Goal: Task Accomplishment & Management: Complete application form

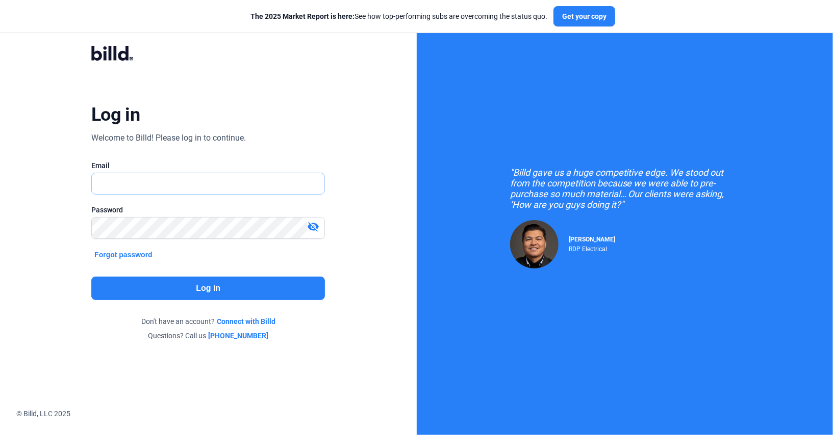
type input "[PERSON_NAME][EMAIL_ADDRESS][DOMAIN_NAME]"
click at [176, 291] on button "Log in" at bounding box center [208, 288] width 234 height 23
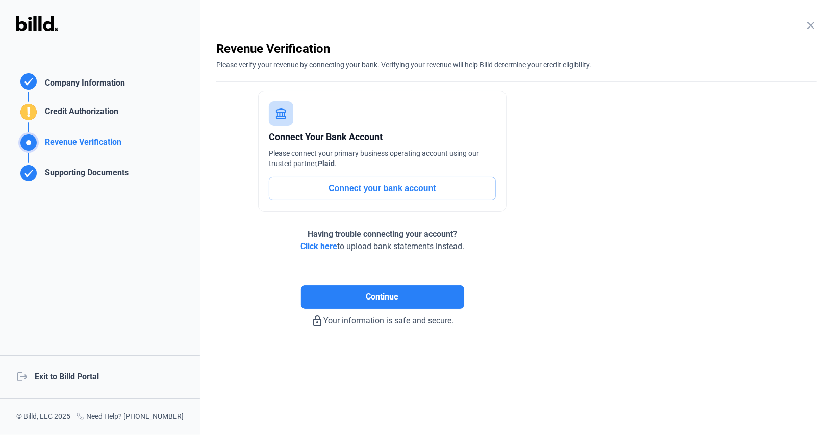
click at [100, 86] on div "Company Information" at bounding box center [83, 84] width 84 height 15
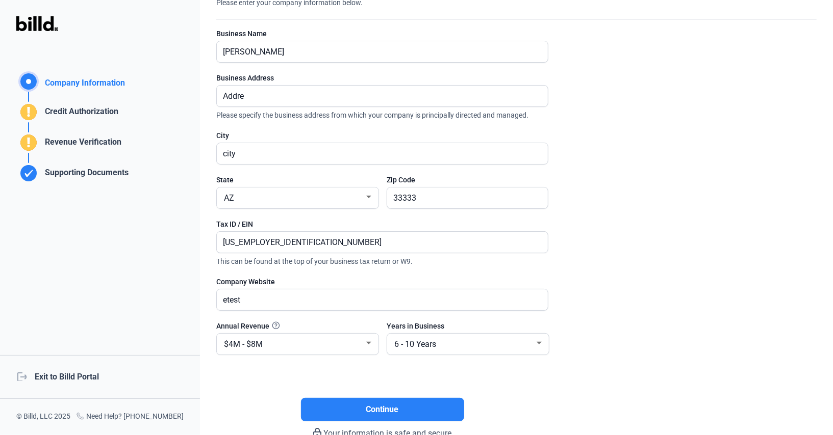
scroll to position [66, 0]
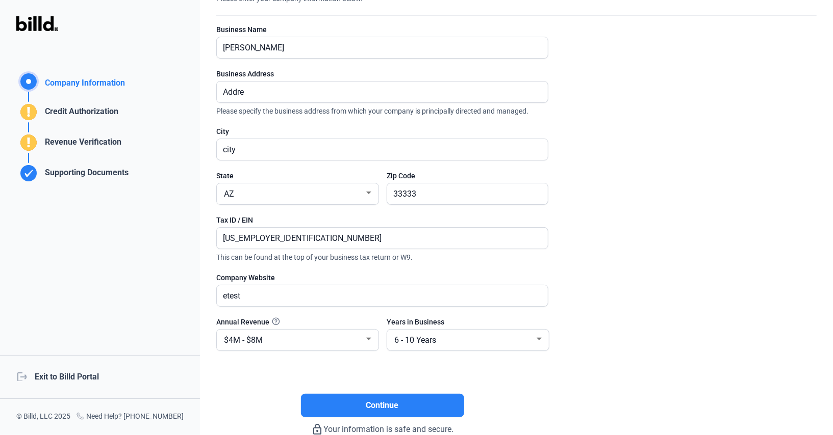
click at [75, 112] on div "Credit Authorization" at bounding box center [80, 114] width 78 height 17
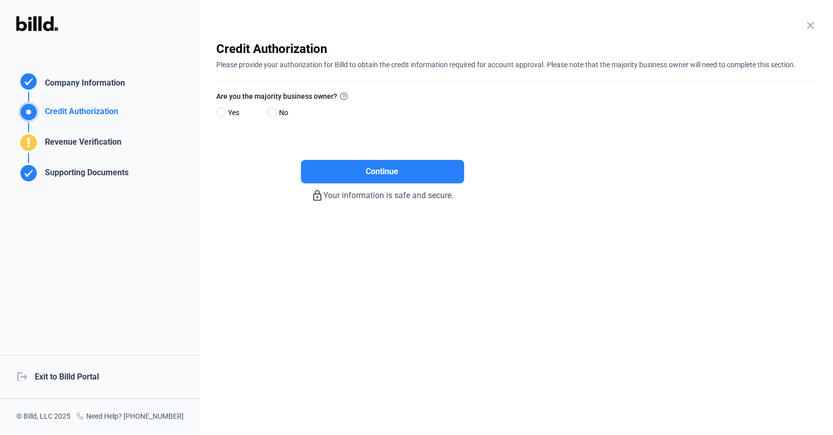
scroll to position [0, 0]
click at [220, 112] on span at bounding box center [221, 113] width 10 height 10
click at [220, 112] on input "Yes" at bounding box center [220, 113] width 8 height 8
radio input "true"
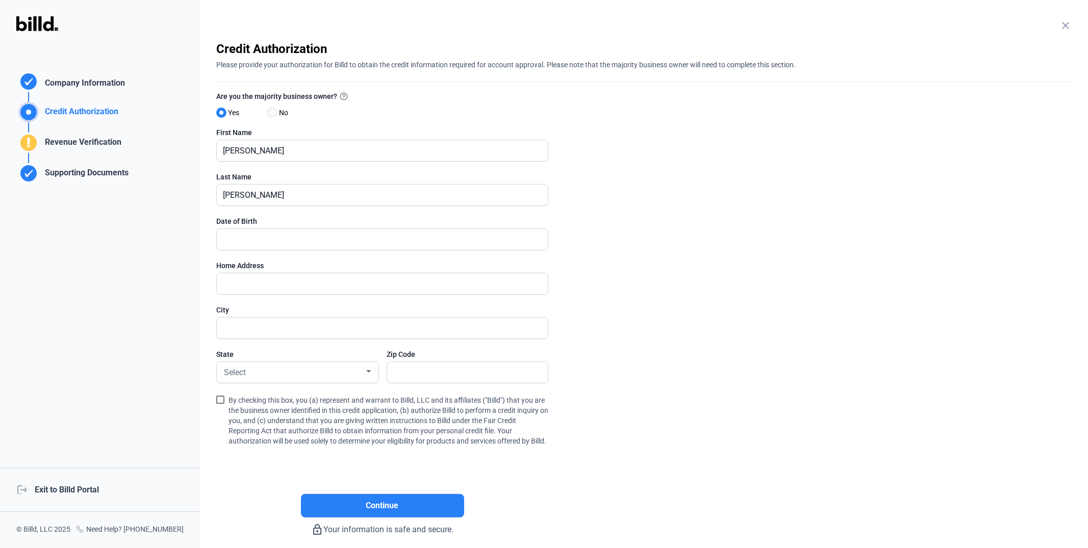
click at [269, 112] on span at bounding box center [272, 113] width 10 height 10
click at [269, 112] on input "No" at bounding box center [271, 113] width 8 height 8
radio input "true"
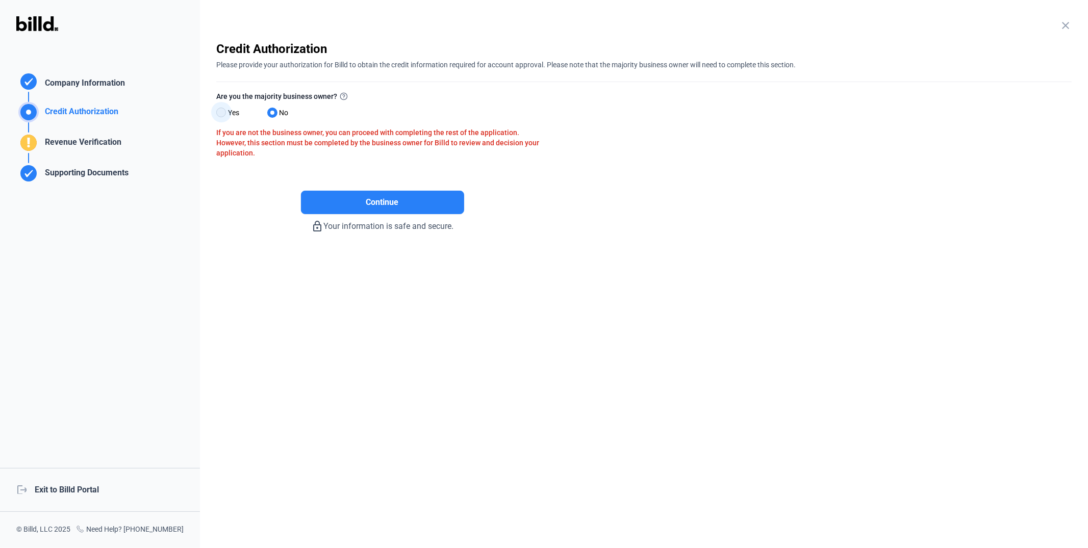
click at [222, 113] on span at bounding box center [221, 113] width 10 height 10
click at [222, 113] on input "Yes" at bounding box center [220, 113] width 8 height 8
radio input "true"
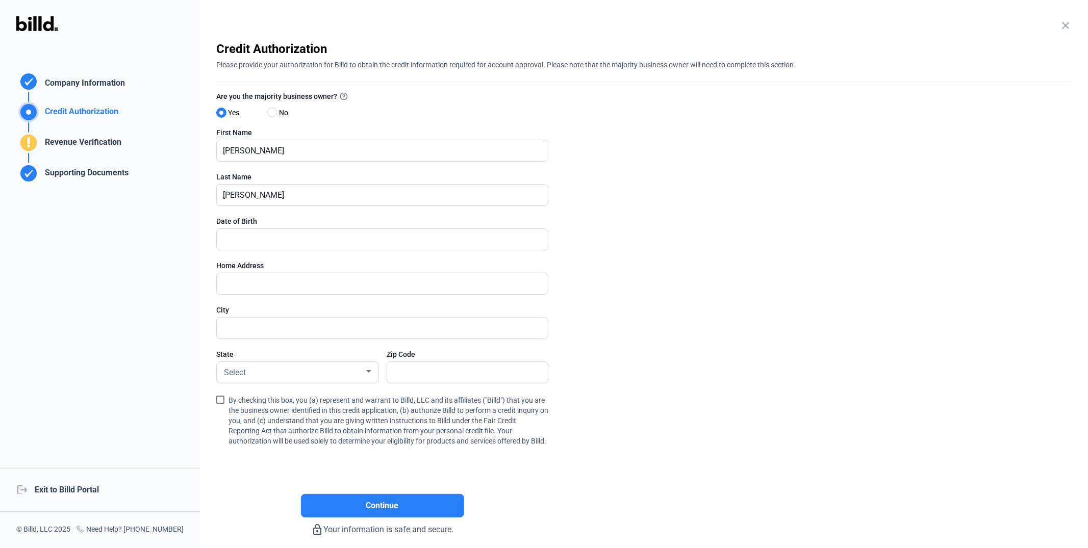
click at [94, 139] on div "Revenue Verification" at bounding box center [81, 144] width 81 height 17
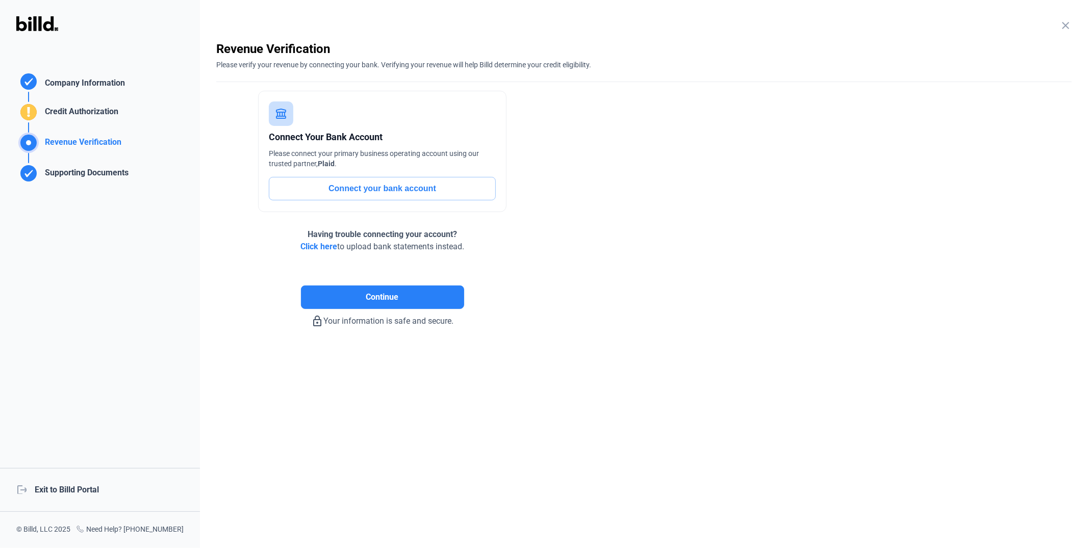
click at [344, 186] on button "Connect your bank account" at bounding box center [382, 188] width 227 height 23
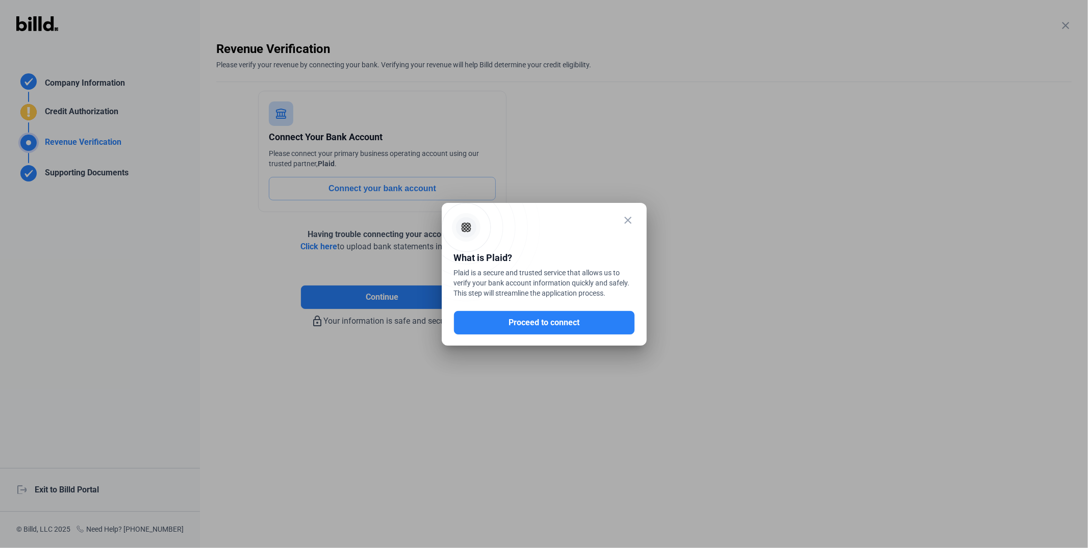
click at [625, 219] on mat-icon "close" at bounding box center [628, 220] width 12 height 12
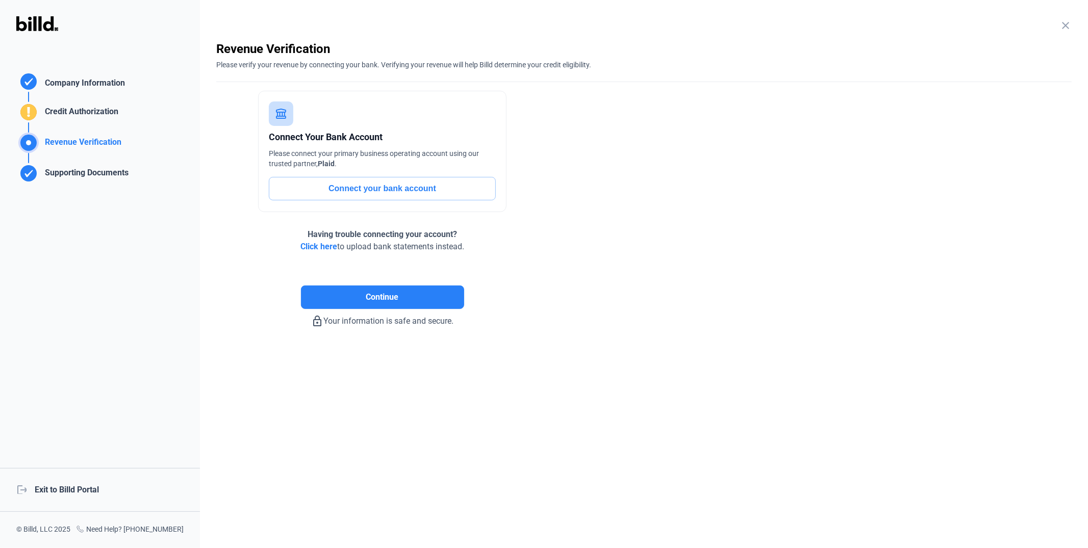
click at [327, 194] on button "Connect your bank account" at bounding box center [382, 188] width 227 height 23
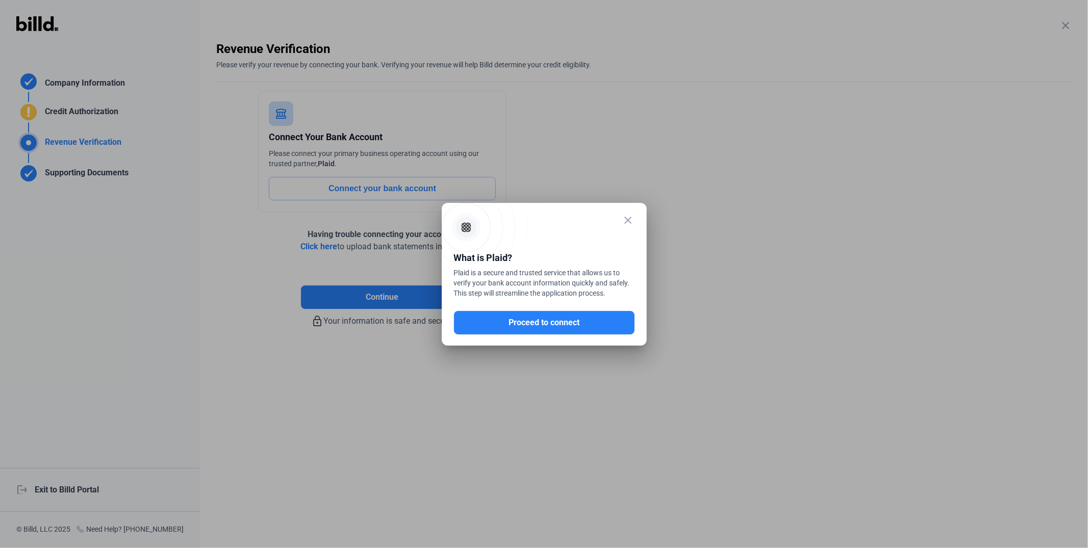
click at [629, 220] on mat-icon "close" at bounding box center [628, 220] width 12 height 12
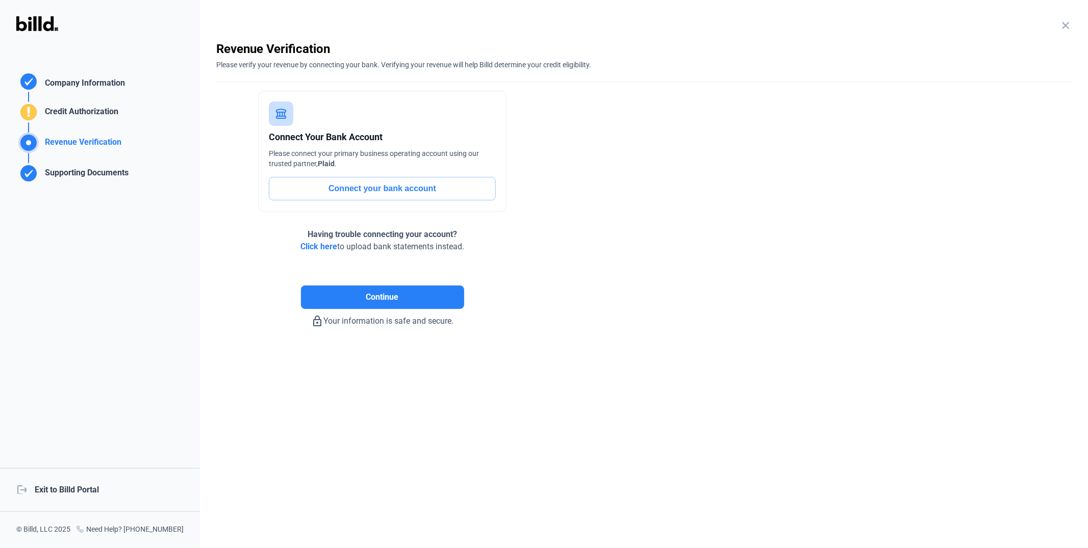
click at [328, 247] on span "Click here" at bounding box center [318, 247] width 37 height 10
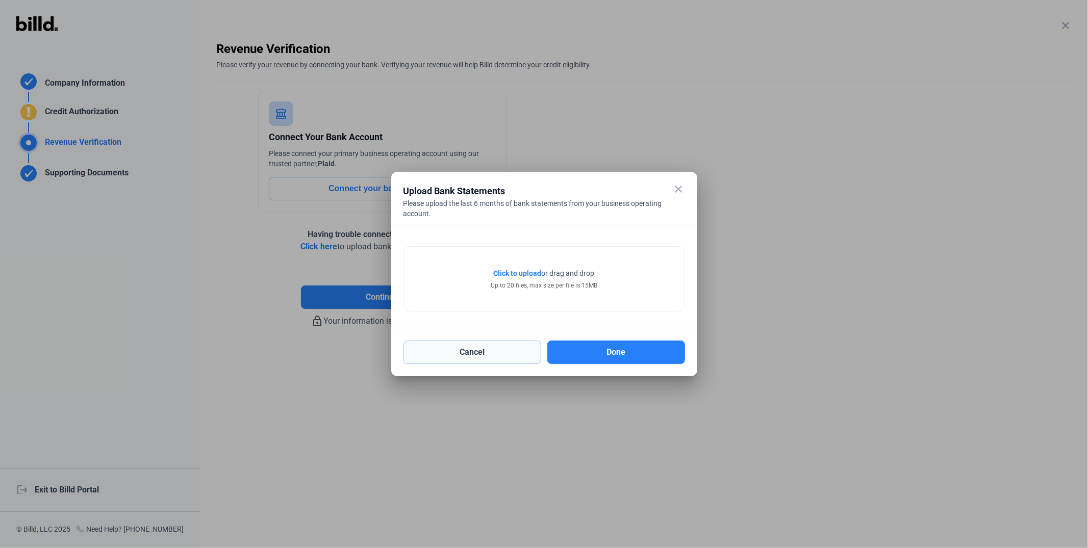
click at [475, 361] on button "Cancel" at bounding box center [472, 352] width 138 height 23
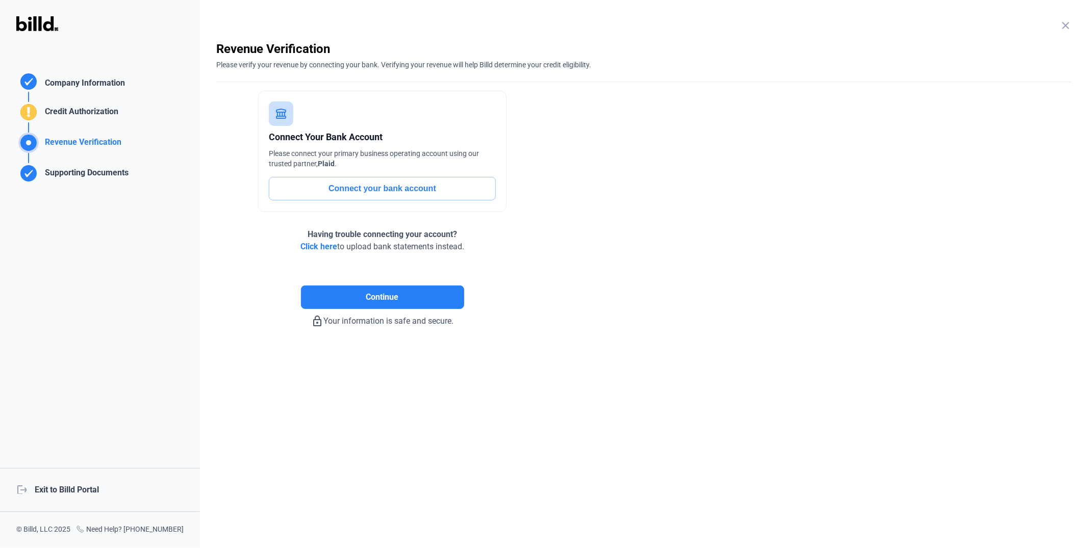
click at [102, 175] on div "Supporting Documents" at bounding box center [85, 175] width 88 height 17
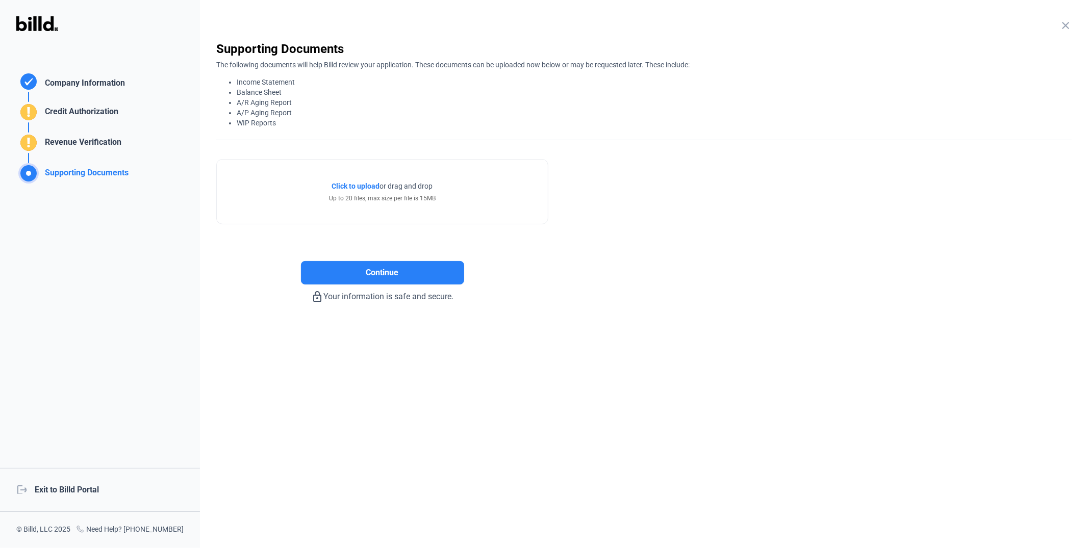
drag, startPoint x: 214, startPoint y: 52, endPoint x: 282, endPoint y: 121, distance: 97.4
click at [282, 121] on div "close Company Information Please enter your company information below. Business…" at bounding box center [644, 274] width 888 height 548
click at [275, 114] on li "A/P Aging Report" at bounding box center [654, 113] width 835 height 10
click at [267, 98] on li "A/R Aging Report" at bounding box center [654, 102] width 835 height 10
click at [311, 101] on li "A/R Aging Report" at bounding box center [654, 102] width 835 height 10
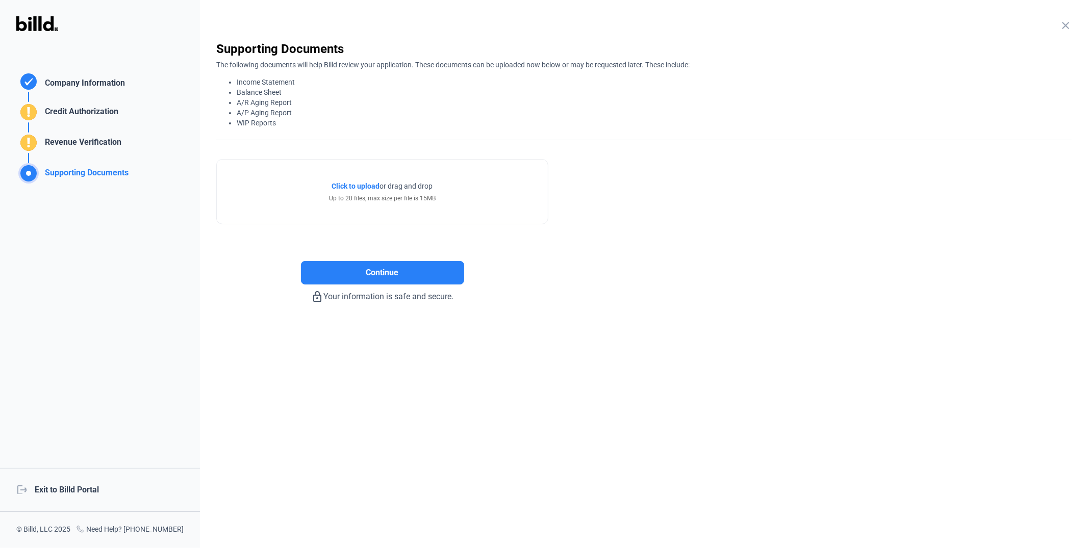
click at [86, 435] on div "logout Exit to Billd Portal" at bounding box center [100, 490] width 200 height 44
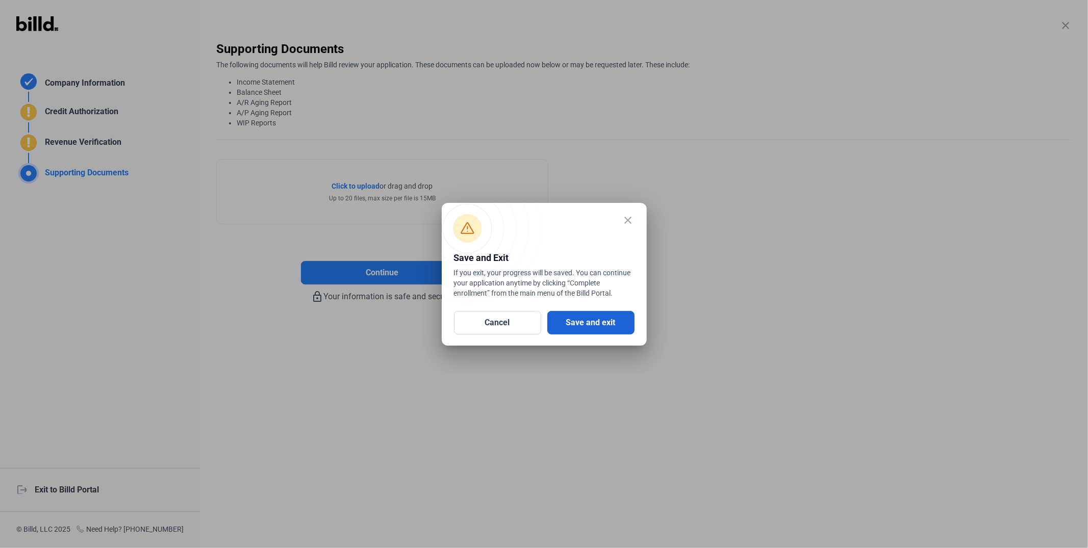
click at [594, 328] on button "Save and exit" at bounding box center [590, 322] width 87 height 23
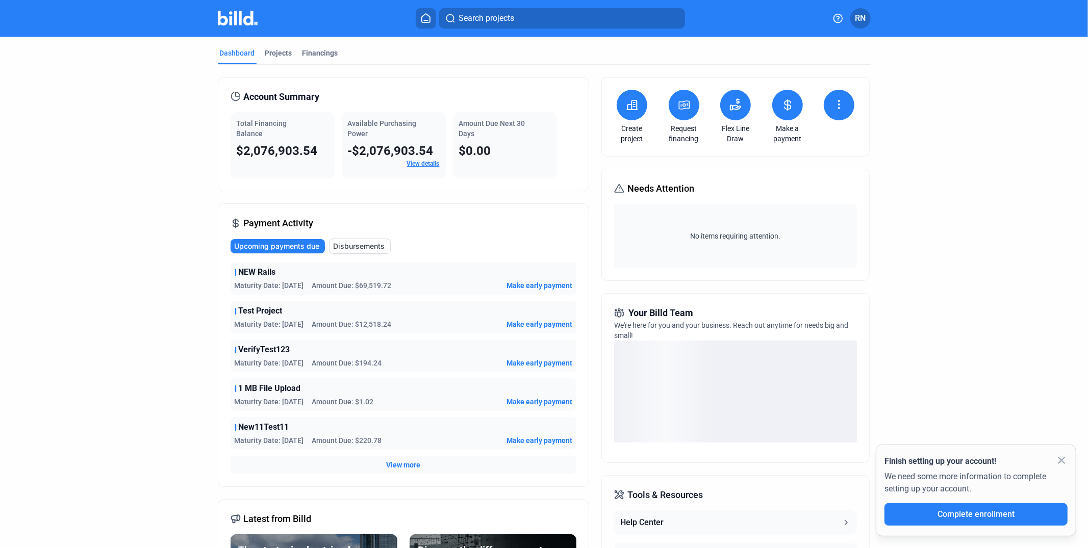
click at [832, 435] on mat-icon "close" at bounding box center [1061, 460] width 12 height 12
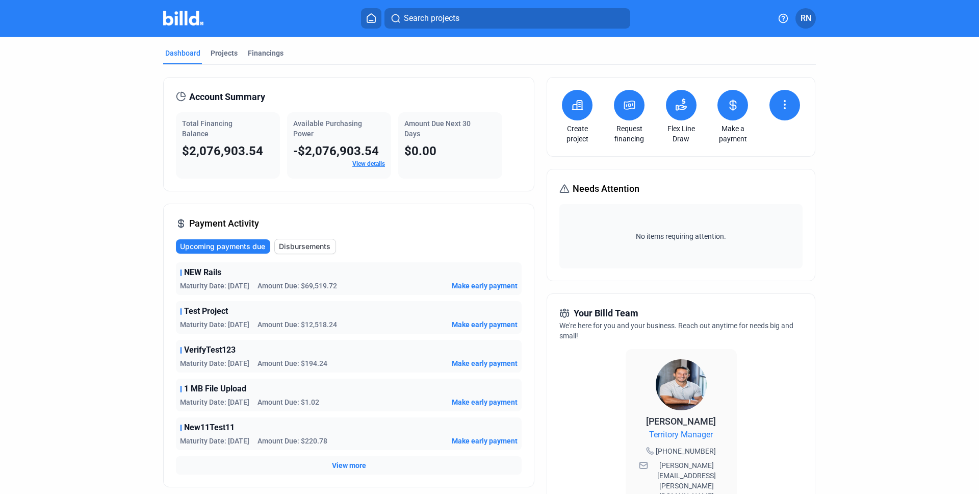
drag, startPoint x: 181, startPoint y: 122, endPoint x: 202, endPoint y: 135, distance: 24.8
click at [202, 135] on span "Total Financing Balance" at bounding box center [207, 128] width 50 height 18
drag, startPoint x: 311, startPoint y: 136, endPoint x: 292, endPoint y: 124, distance: 22.4
click at [293, 124] on div "Available Purchasing Power" at bounding box center [339, 128] width 92 height 20
click at [376, 164] on link "View details" at bounding box center [368, 163] width 33 height 7
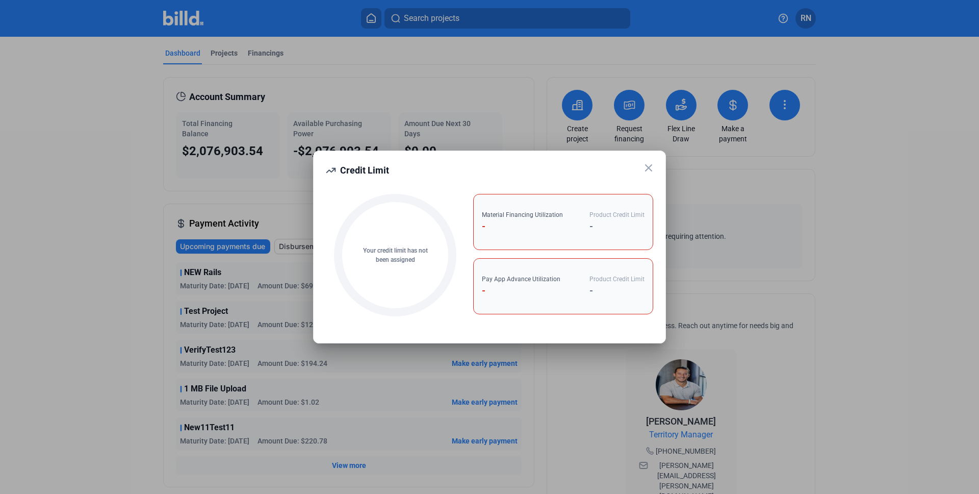
click at [645, 166] on icon at bounding box center [649, 168] width 12 height 12
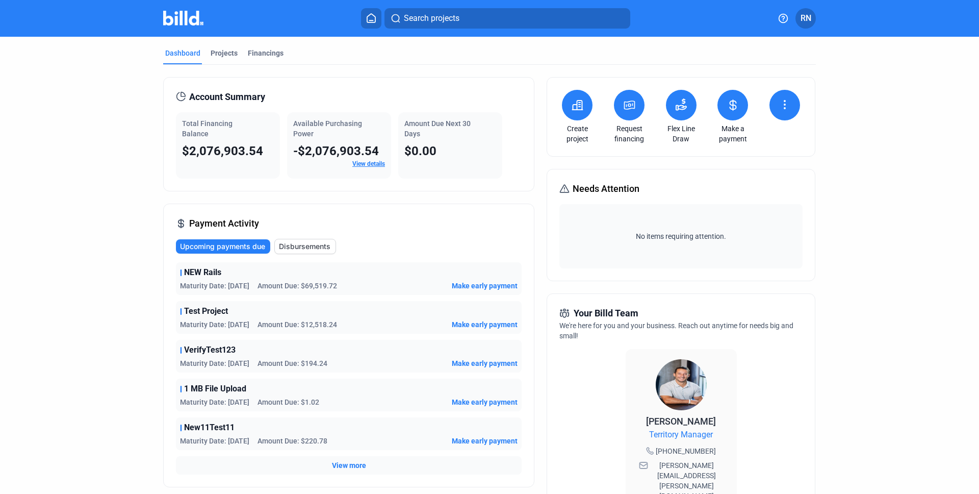
drag, startPoint x: 401, startPoint y: 124, endPoint x: 423, endPoint y: 130, distance: 22.8
click at [423, 130] on div "Amount Due Next 30 Days $0.00" at bounding box center [450, 145] width 104 height 66
click at [574, 112] on button at bounding box center [577, 105] width 31 height 31
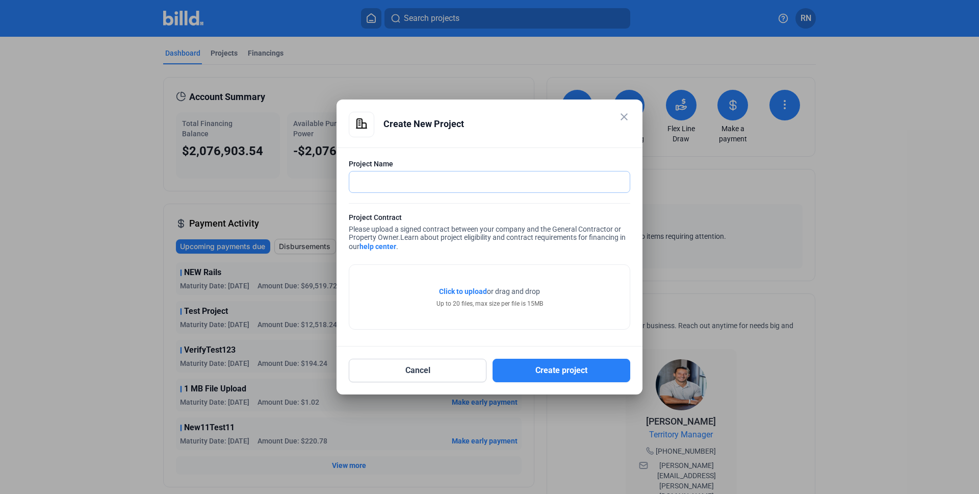
click at [452, 182] on input "text" at bounding box center [489, 181] width 280 height 21
type input "f"
type input "Project Name"
click at [459, 292] on span "Click to upload" at bounding box center [463, 291] width 48 height 8
click at [462, 293] on span "Click to upload" at bounding box center [463, 291] width 48 height 8
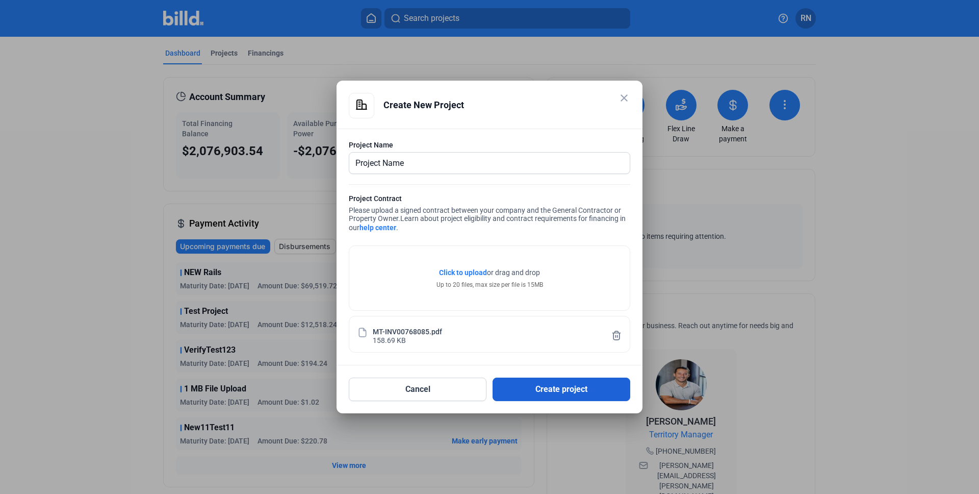
click at [533, 391] on button "Create project" at bounding box center [562, 388] width 138 height 23
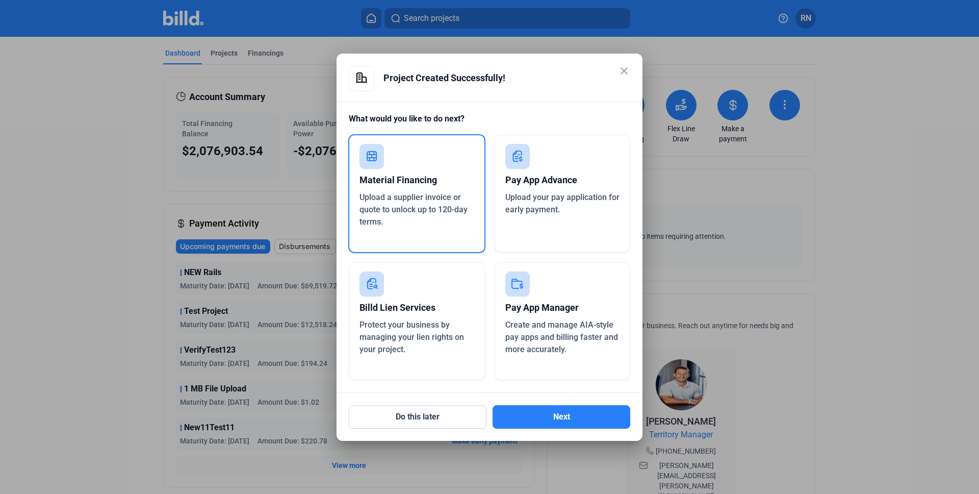
click at [516, 189] on div "Pay App Advance" at bounding box center [562, 180] width 115 height 22
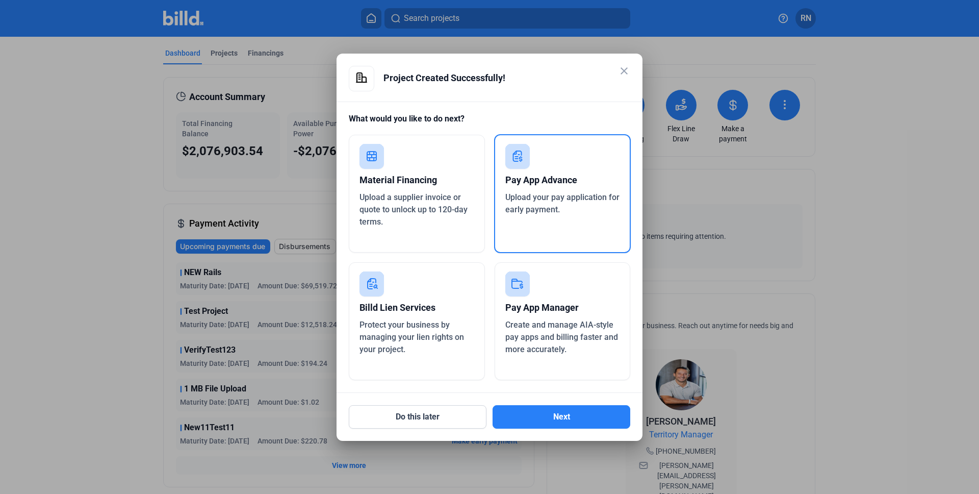
click at [481, 194] on div "Material Financing Upload a supplier invoice or quote to unlock up to 120-day t…" at bounding box center [417, 194] width 136 height 118
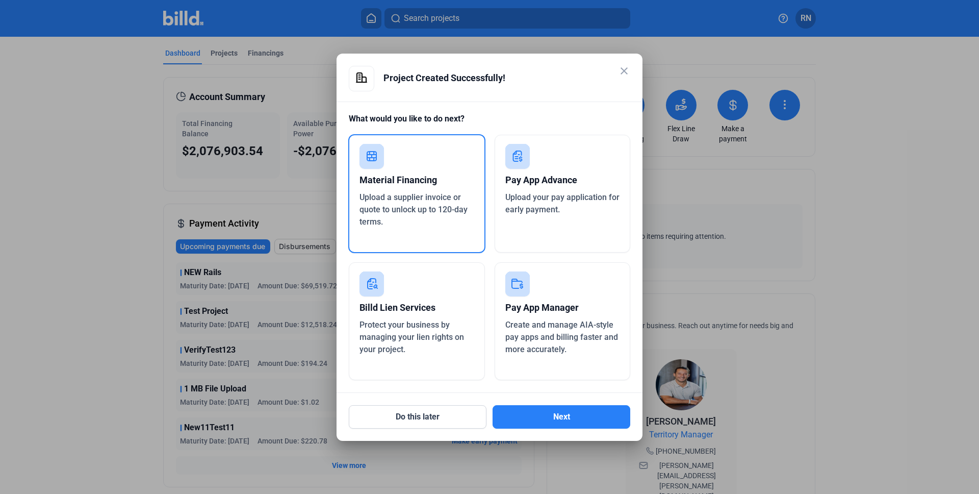
click at [508, 193] on span "Upload your pay application for early payment." at bounding box center [562, 203] width 114 height 22
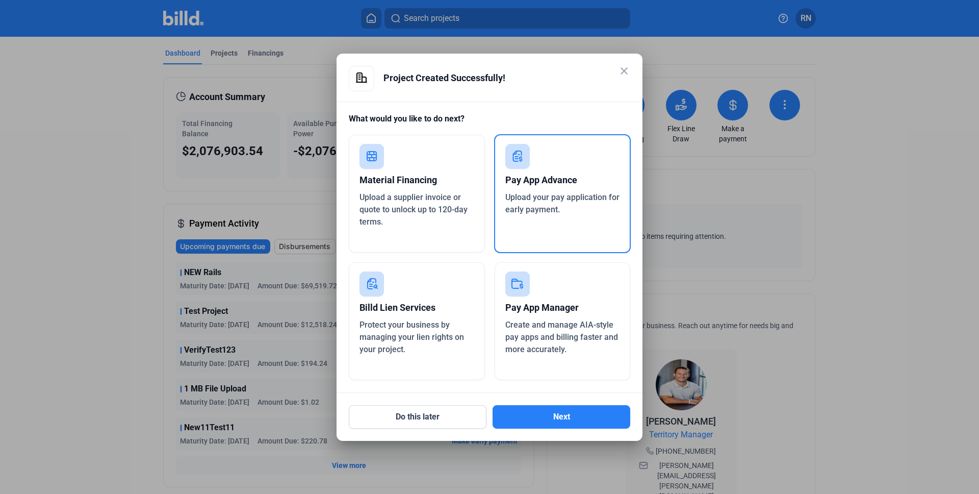
click at [458, 198] on span "Upload a supplier invoice or quote to unlock up to 120-day terms." at bounding box center [413, 209] width 108 height 34
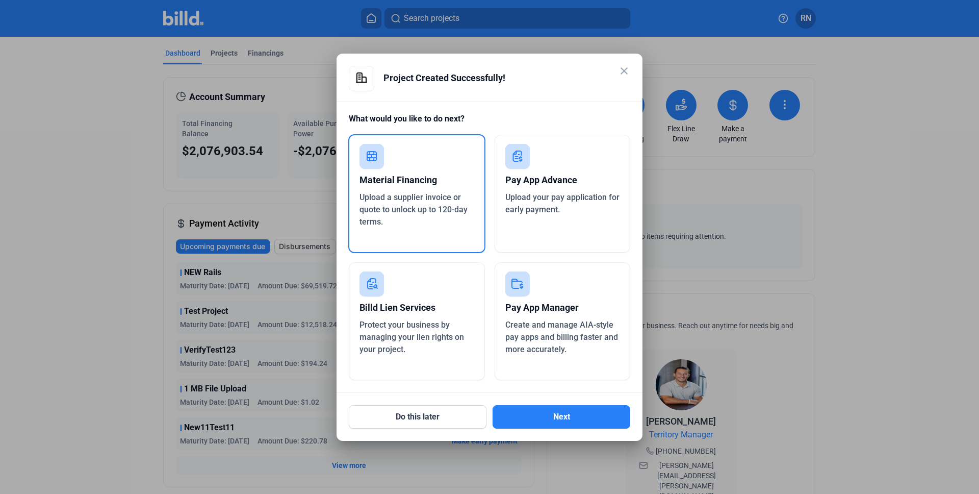
click at [541, 188] on div "Pay App Advance" at bounding box center [562, 180] width 115 height 22
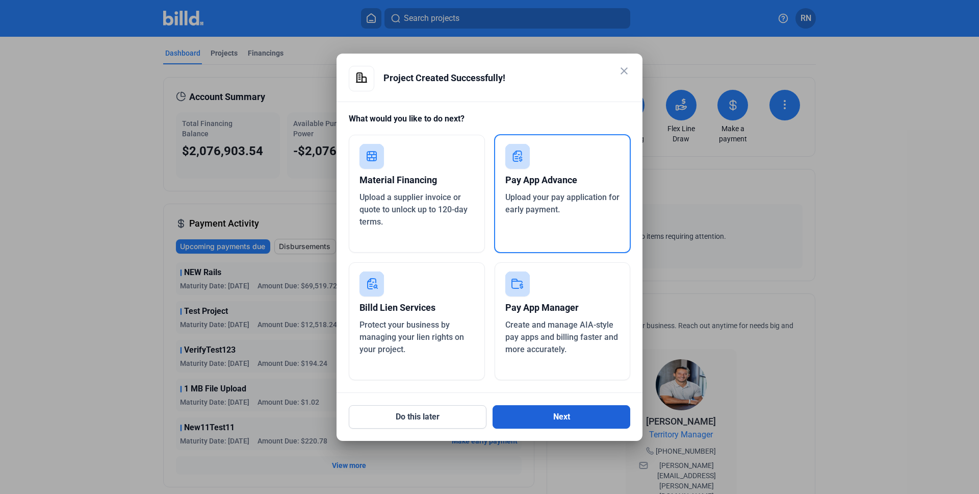
click at [559, 414] on button "Next" at bounding box center [562, 416] width 138 height 23
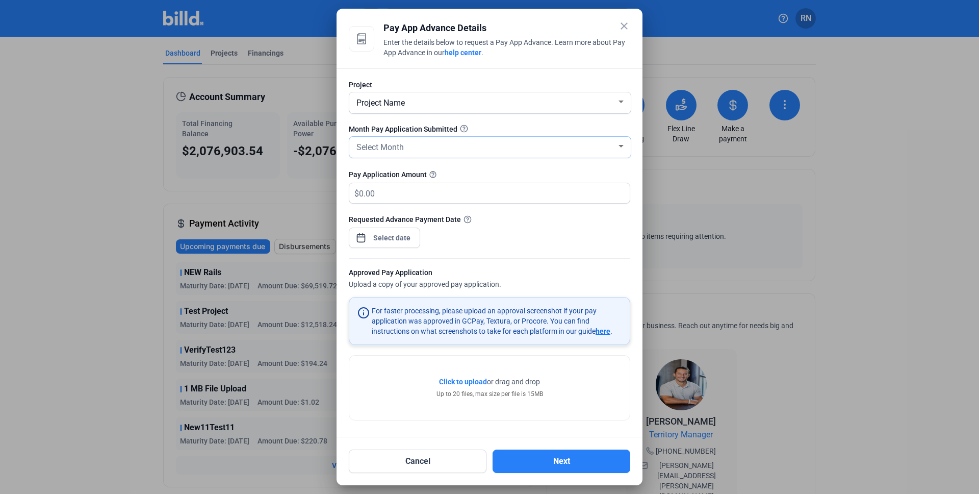
click at [436, 151] on div "Select Month" at bounding box center [485, 146] width 262 height 14
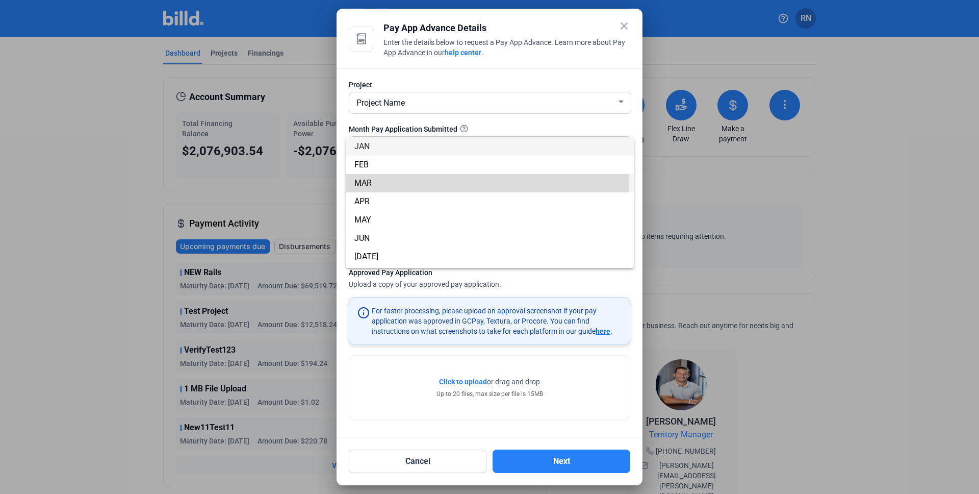
click at [428, 181] on span "MAR" at bounding box center [489, 183] width 271 height 18
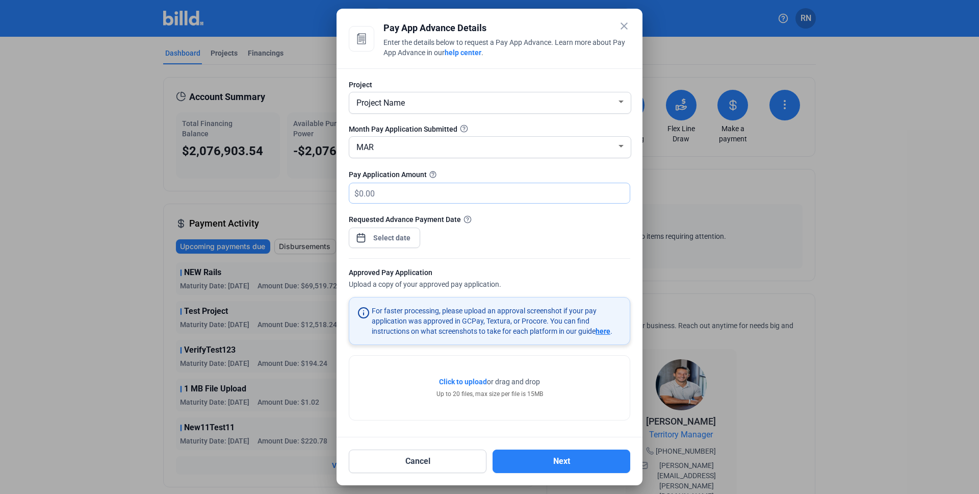
click at [411, 194] on input "text" at bounding box center [494, 193] width 271 height 20
type input "200,000"
click at [404, 241] on div "close Pay App Advance Details Enter the details below to request a Pay App Adva…" at bounding box center [489, 247] width 979 height 494
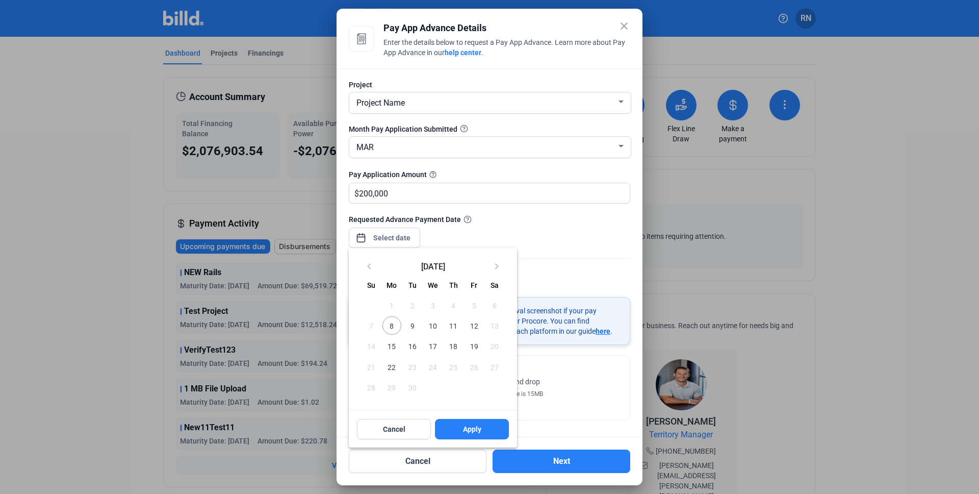
click at [415, 329] on span "9" at bounding box center [412, 325] width 18 height 18
click at [457, 430] on button "Apply" at bounding box center [472, 429] width 74 height 20
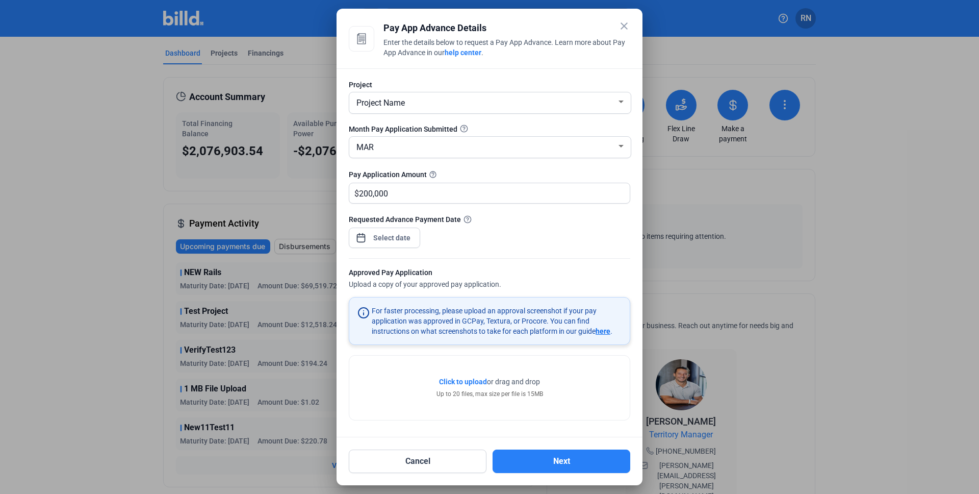
click at [448, 258] on hr at bounding box center [489, 258] width 281 height 1
drag, startPoint x: 464, startPoint y: 323, endPoint x: 534, endPoint y: 317, distance: 70.1
click at [532, 317] on div "For faster processing, please upload an approval screenshot if your pay applica…" at bounding box center [497, 320] width 250 height 31
click at [379, 196] on input "200,000" at bounding box center [488, 193] width 259 height 20
drag, startPoint x: 358, startPoint y: 195, endPoint x: 378, endPoint y: 194, distance: 20.5
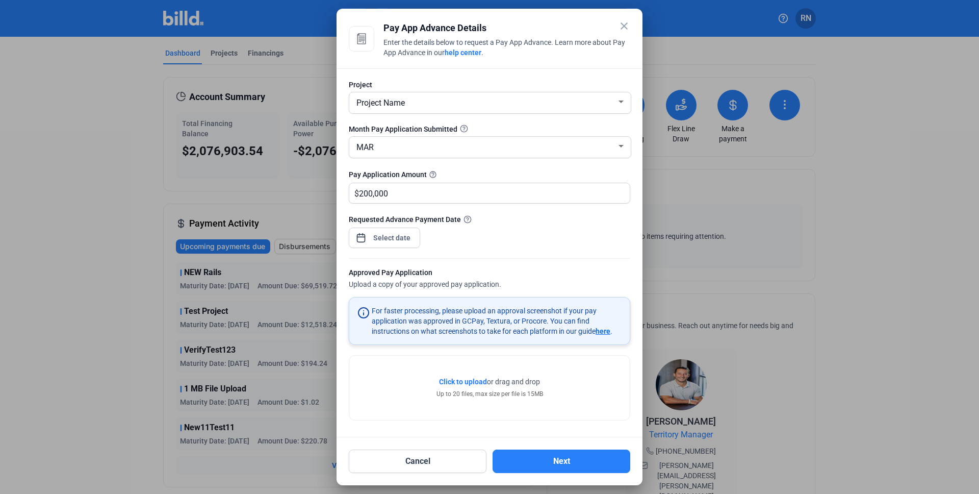
click at [378, 194] on div "$ 200,000" at bounding box center [483, 193] width 269 height 20
click at [394, 194] on input "200,000" at bounding box center [488, 193] width 259 height 20
click at [474, 374] on div "Click to upload Tap to upload or drag and drop Up to 20 files, max size per fil…" at bounding box center [489, 387] width 280 height 64
click at [473, 379] on span "Click to upload" at bounding box center [463, 381] width 48 height 8
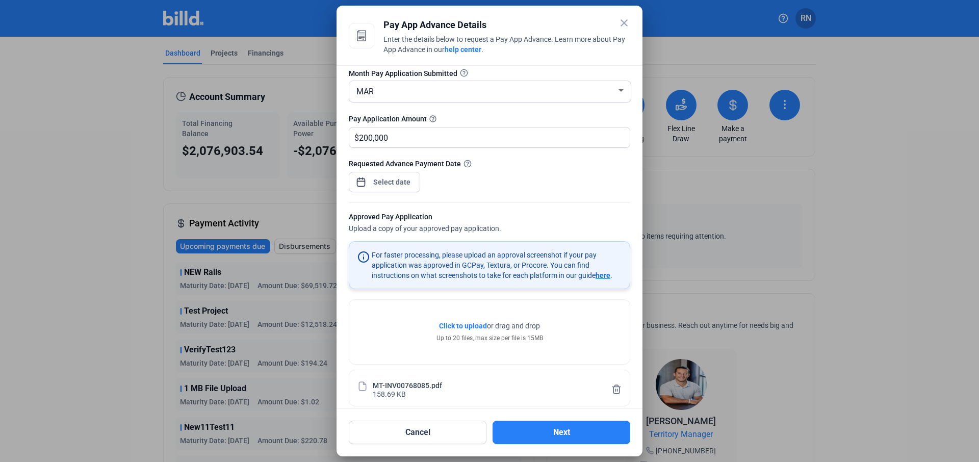
scroll to position [52, 0]
click at [555, 428] on button "Next" at bounding box center [562, 432] width 138 height 23
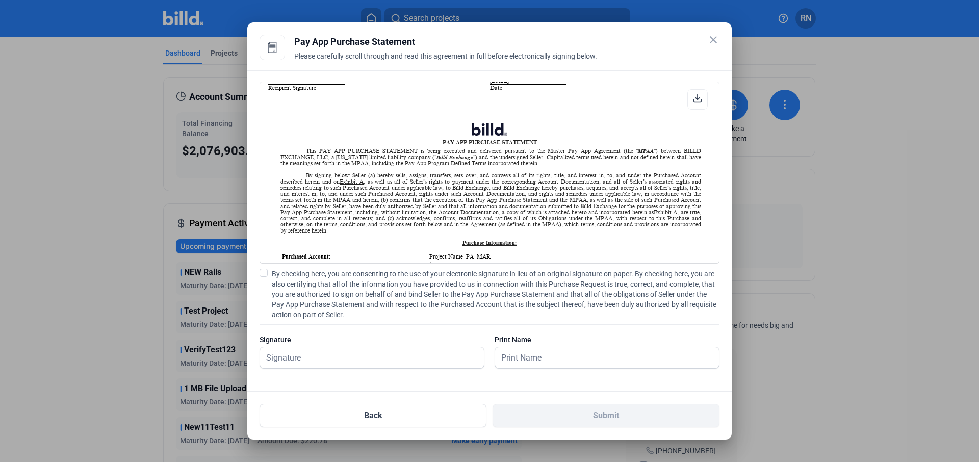
scroll to position [325, 0]
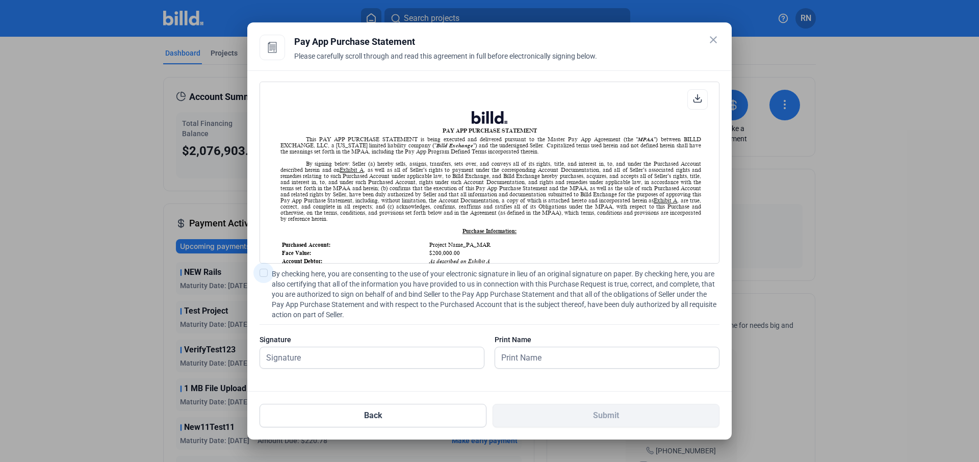
click at [266, 273] on span at bounding box center [264, 273] width 8 height 8
click at [0, 0] on input "By checking here, you are consenting to the use of your electronic signature in…" at bounding box center [0, 0] width 0 height 0
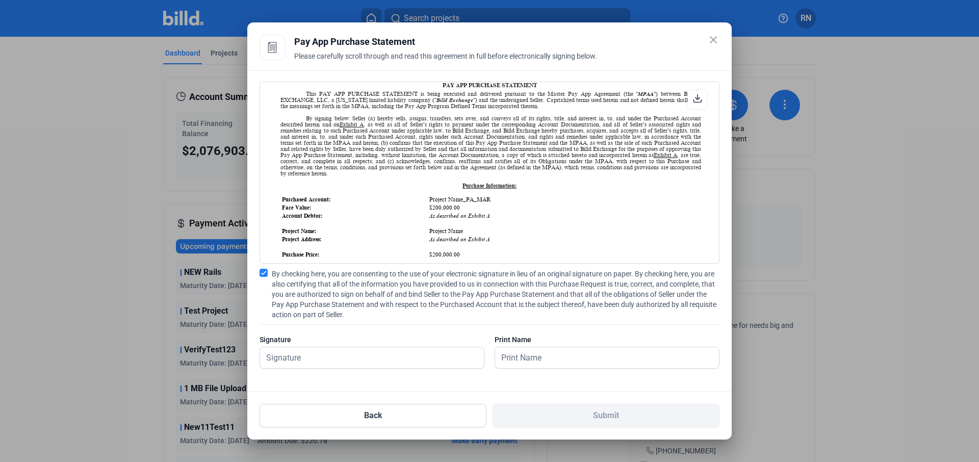
scroll to position [375, 0]
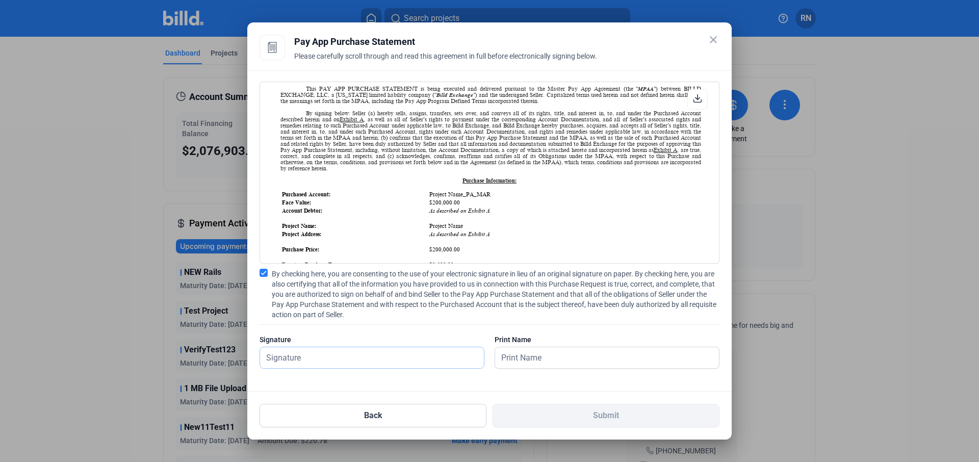
click at [371, 352] on input "text" at bounding box center [372, 357] width 224 height 21
type input "test"
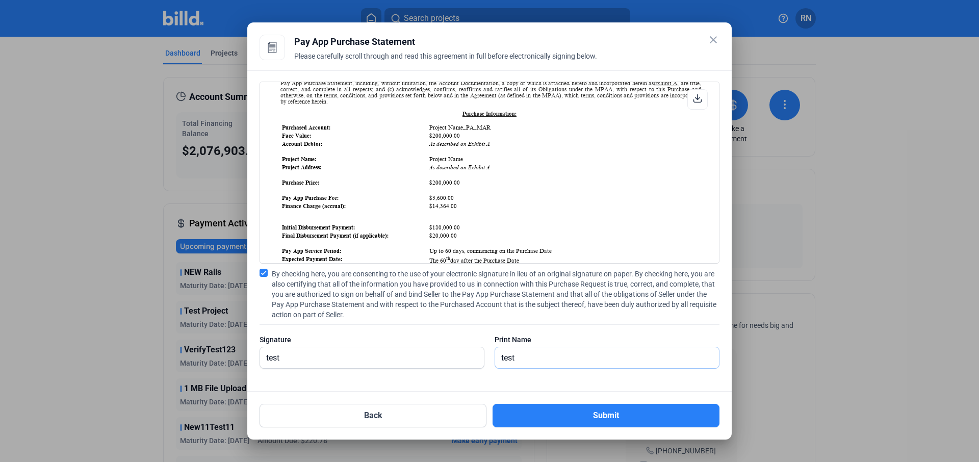
scroll to position [445, 0]
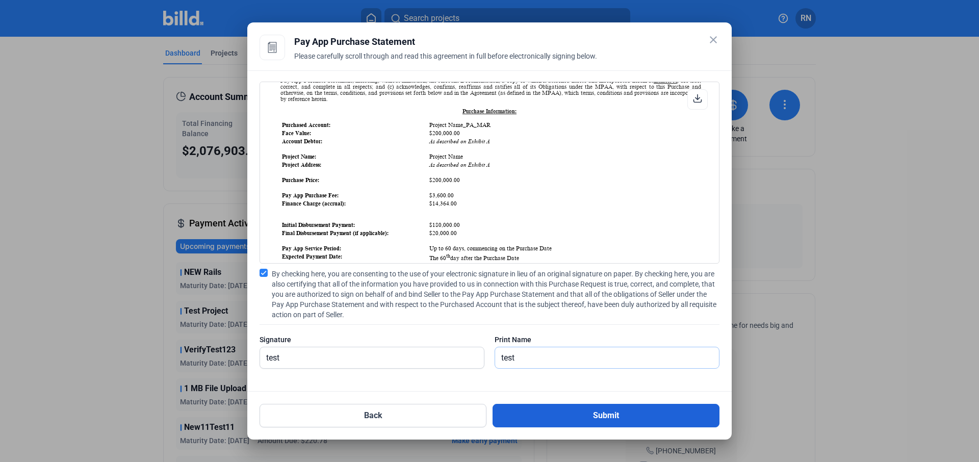
type input "test"
click at [527, 405] on button "Submit" at bounding box center [606, 415] width 227 height 23
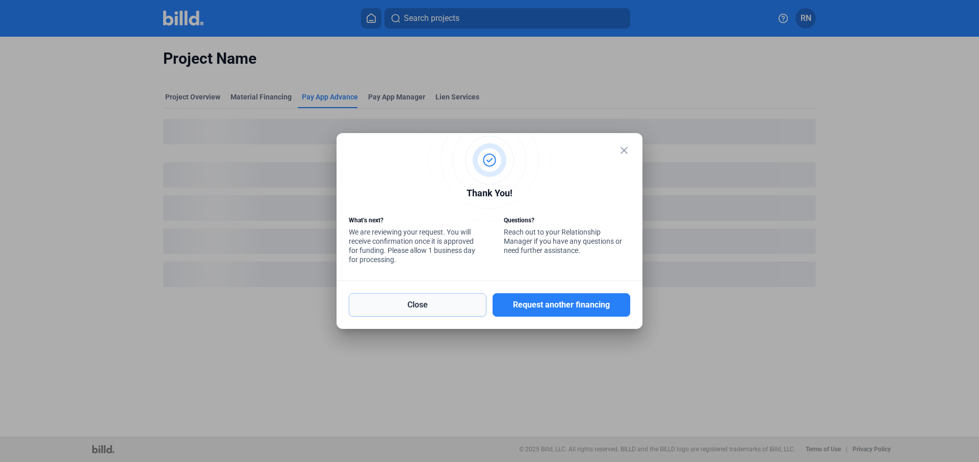
click at [430, 306] on button "Close" at bounding box center [418, 304] width 138 height 23
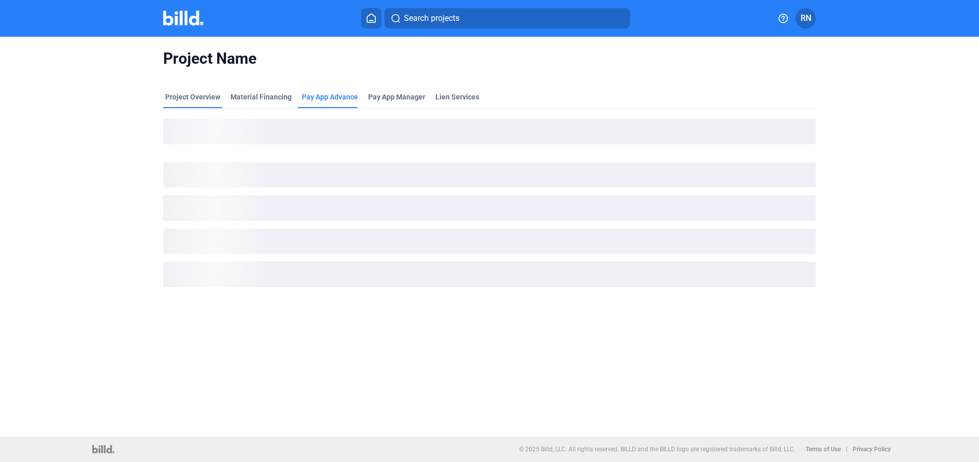
click at [212, 102] on div "Project Overview" at bounding box center [192, 100] width 59 height 16
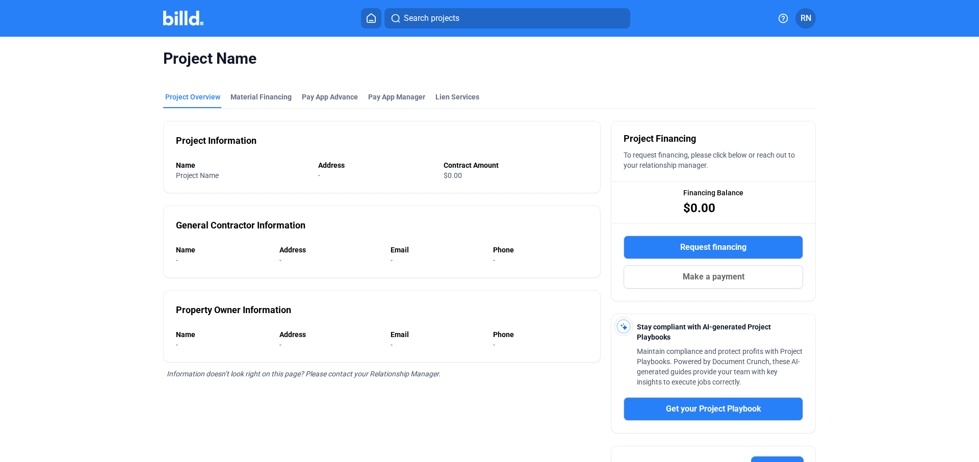
click at [366, 18] on icon at bounding box center [371, 18] width 10 height 10
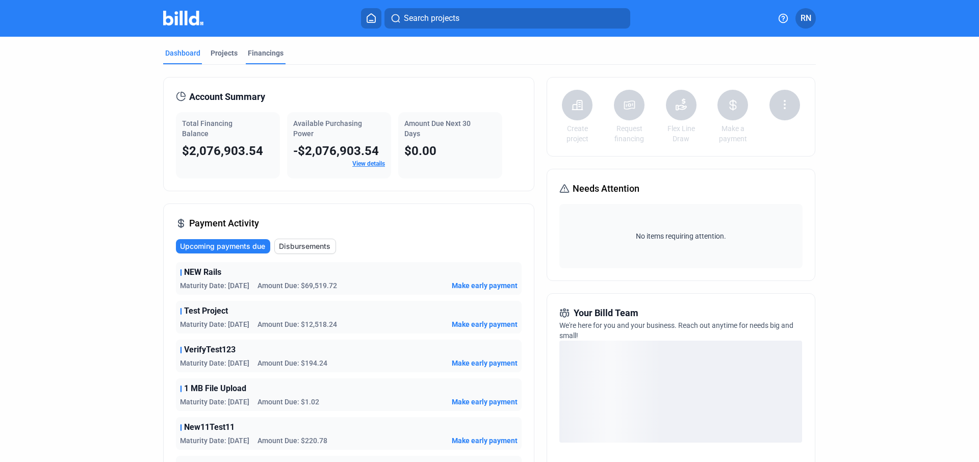
click at [254, 56] on div "Financings" at bounding box center [266, 53] width 36 height 10
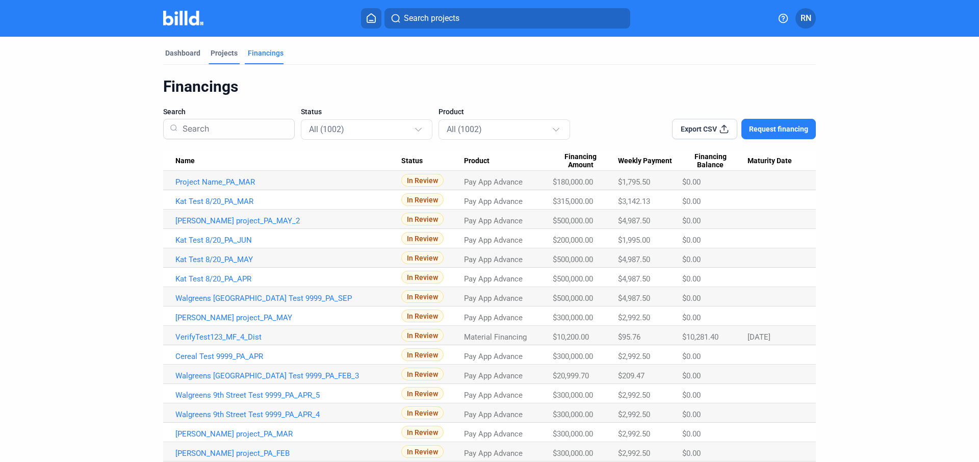
click at [223, 57] on div "Projects" at bounding box center [224, 53] width 27 height 10
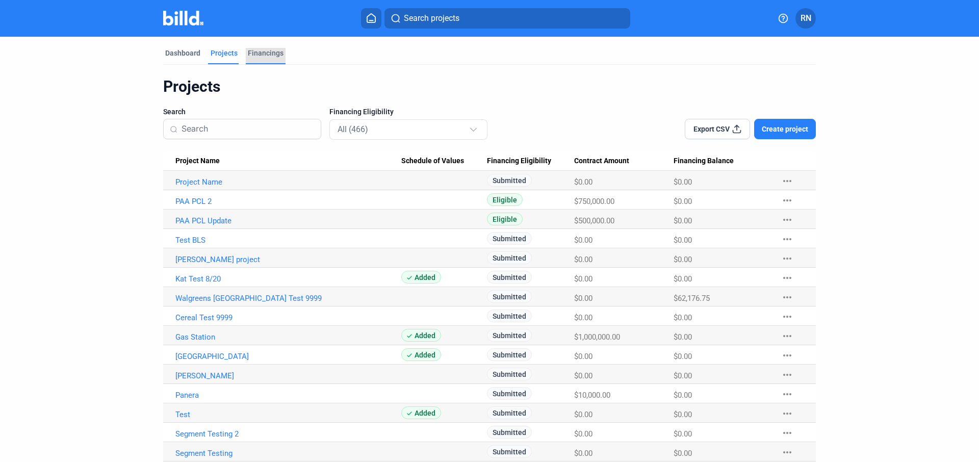
click at [261, 55] on div "Financings" at bounding box center [266, 53] width 36 height 10
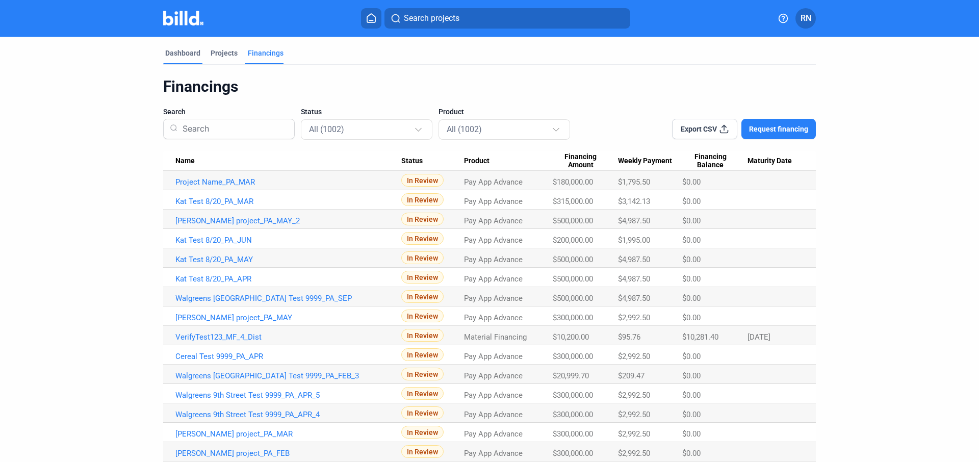
click at [193, 59] on div "Dashboard" at bounding box center [182, 56] width 39 height 16
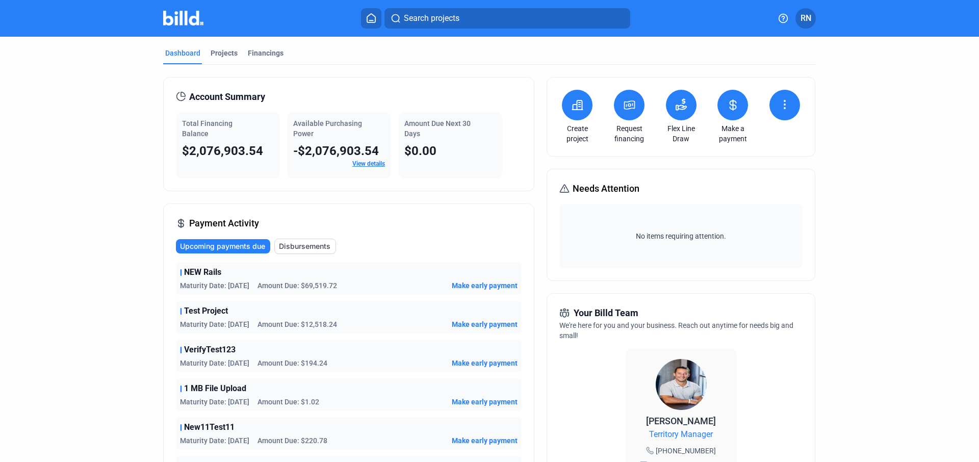
click at [680, 111] on flex-line-draw-icon at bounding box center [681, 105] width 12 height 14
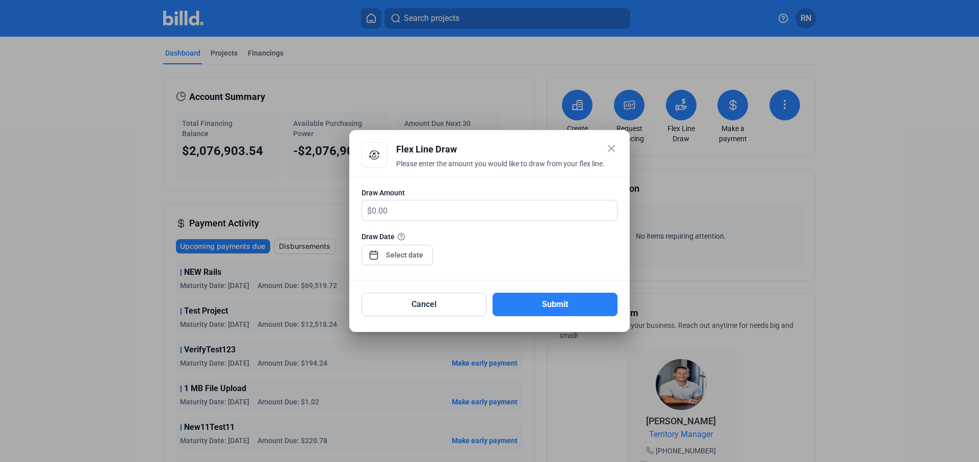
drag, startPoint x: 396, startPoint y: 146, endPoint x: 451, endPoint y: 159, distance: 56.4
click at [451, 159] on div "close Flex Line Draw Please enter the amount you would like to draw from your f…" at bounding box center [490, 159] width 256 height 35
click at [612, 150] on mat-icon "close" at bounding box center [611, 148] width 12 height 12
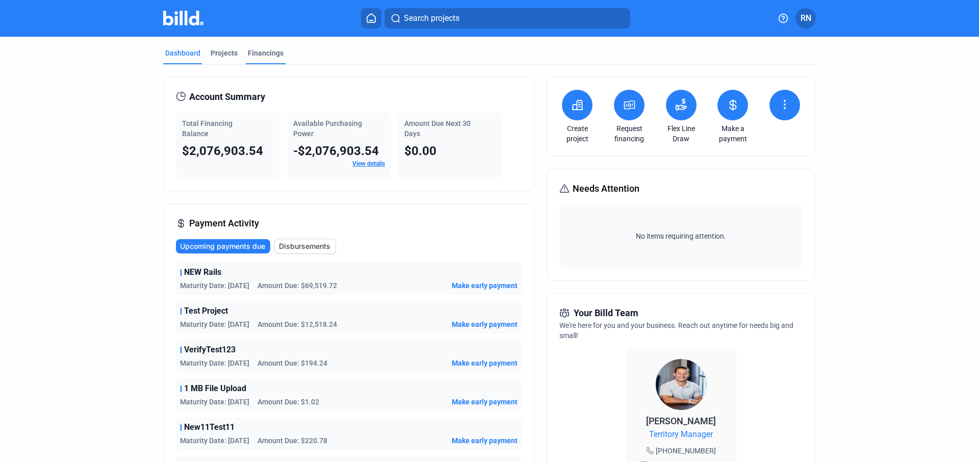
click at [251, 57] on div "Financings" at bounding box center [266, 53] width 36 height 10
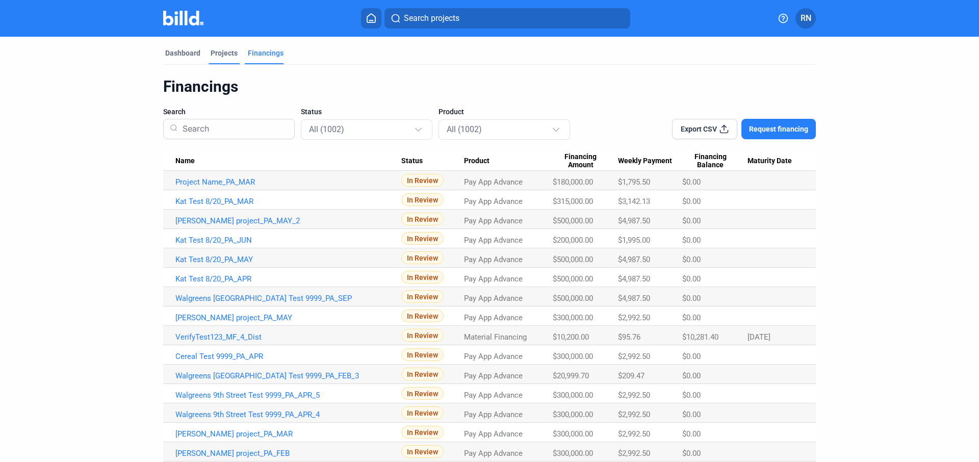
click at [217, 54] on div "Projects" at bounding box center [224, 53] width 27 height 10
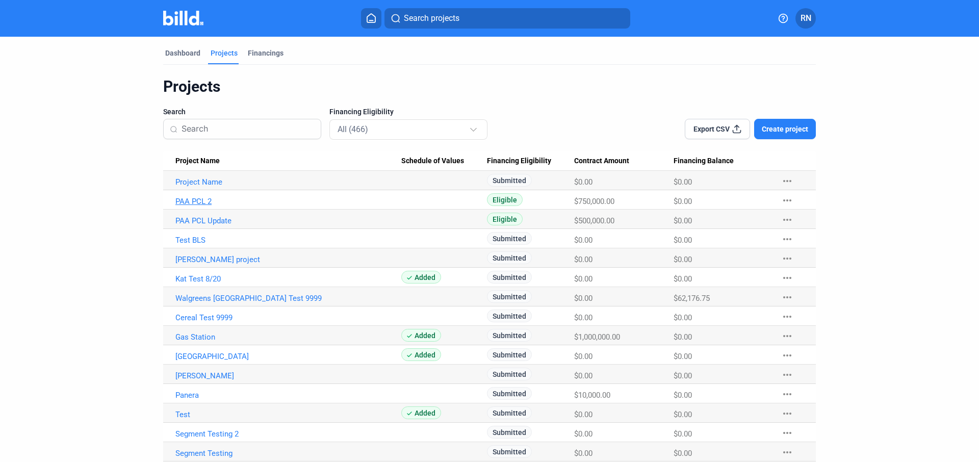
click at [199, 202] on link "PAA PCL 2" at bounding box center [288, 201] width 226 height 9
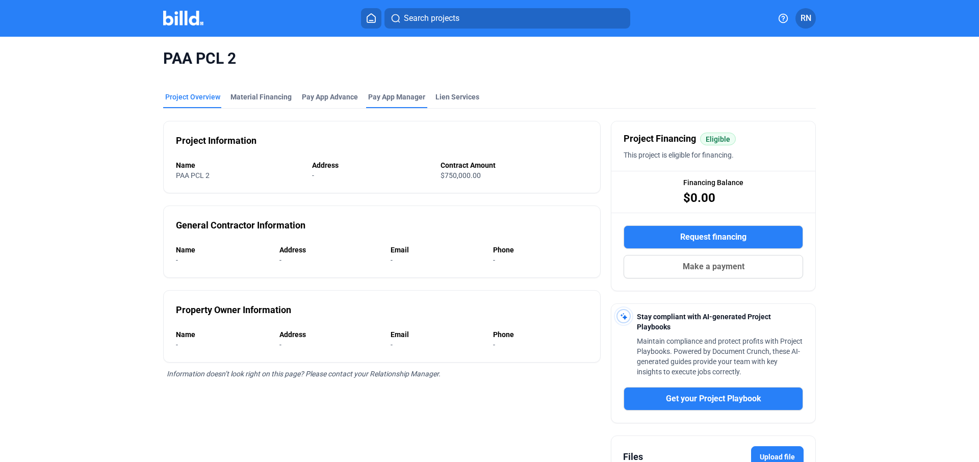
click at [397, 102] on div "Pay App Manager" at bounding box center [396, 100] width 61 height 16
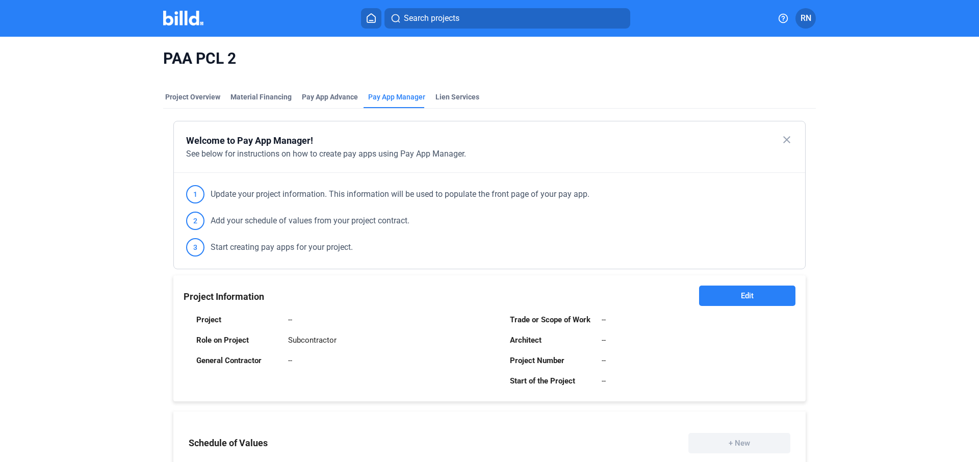
scroll to position [40, 0]
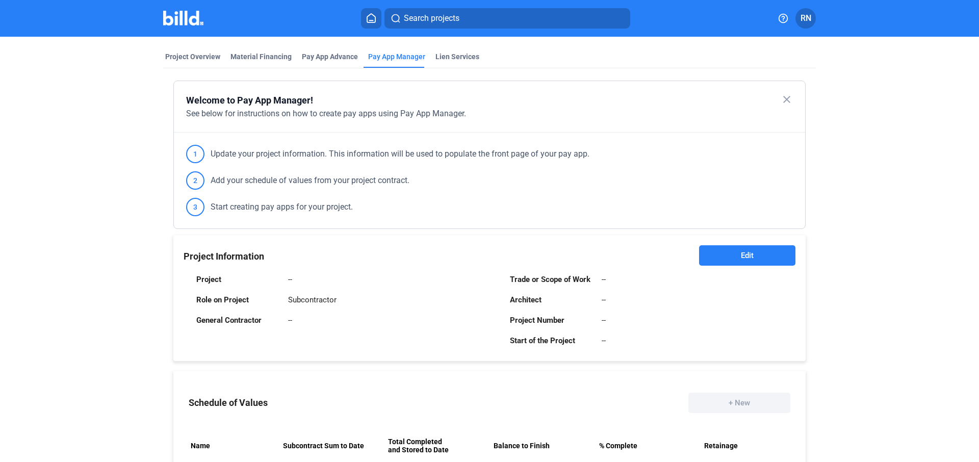
click at [741, 255] on span "Edit" at bounding box center [747, 255] width 13 height 10
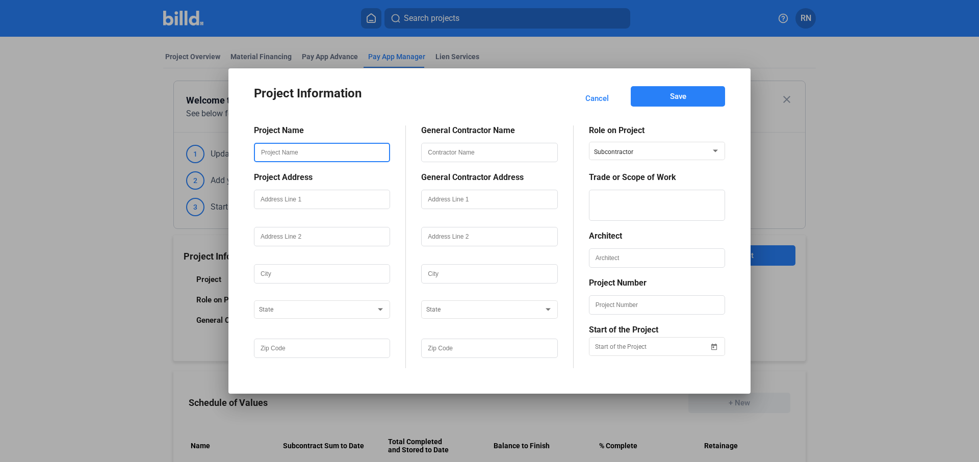
click at [300, 150] on input "text" at bounding box center [322, 152] width 134 height 17
type input "[PERSON_NAME]"
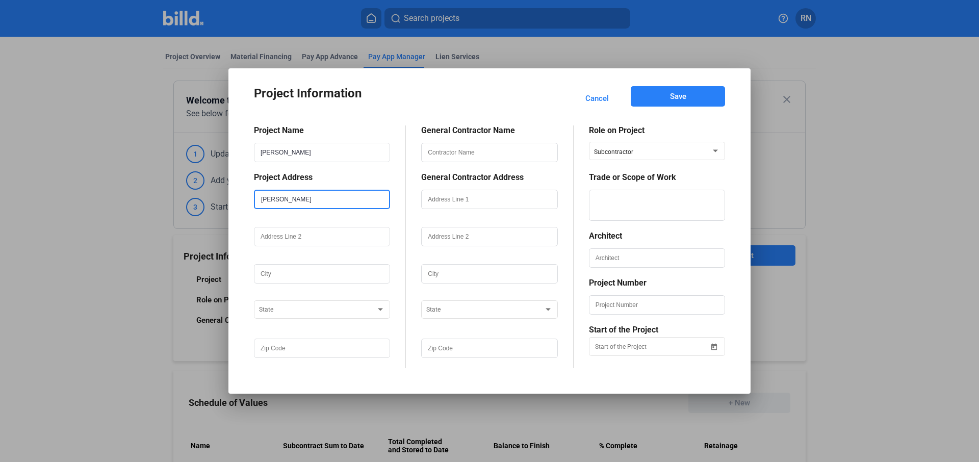
type input "[PERSON_NAME]"
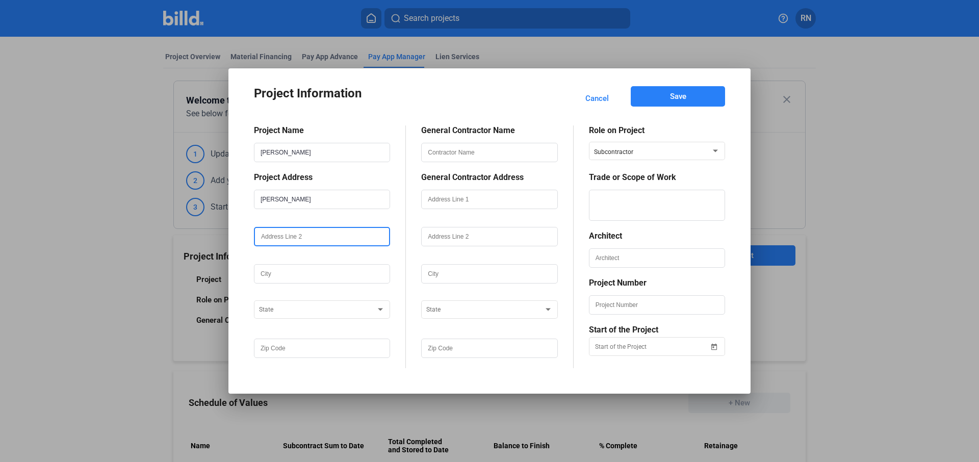
click at [347, 243] on input "text" at bounding box center [322, 236] width 134 height 17
type input "test"
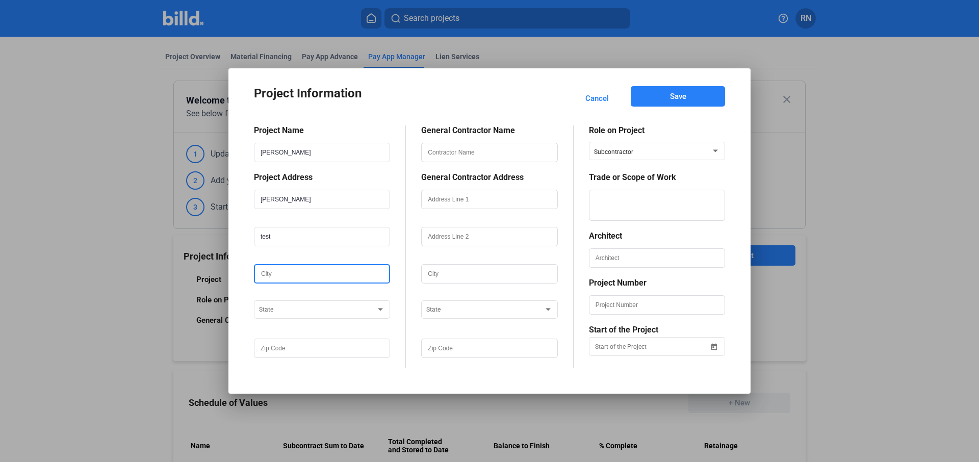
click at [281, 278] on input "text" at bounding box center [322, 273] width 134 height 17
type input "test"
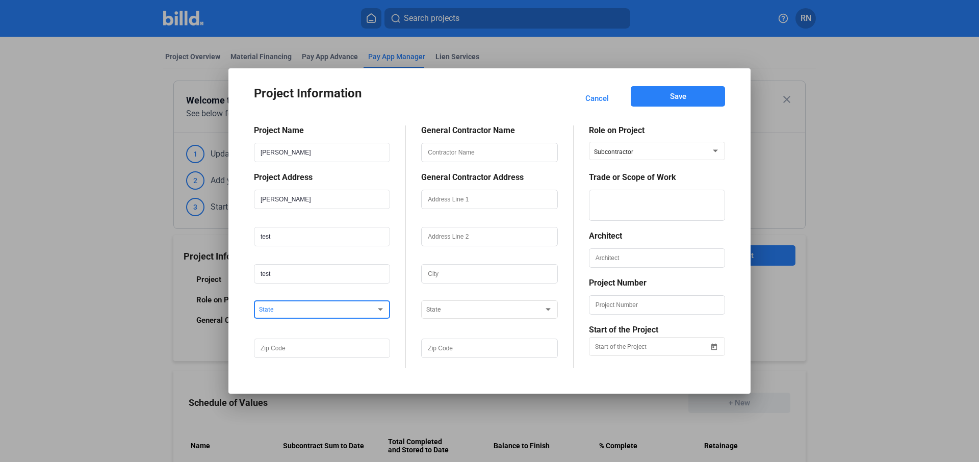
click at [279, 303] on div at bounding box center [317, 308] width 117 height 12
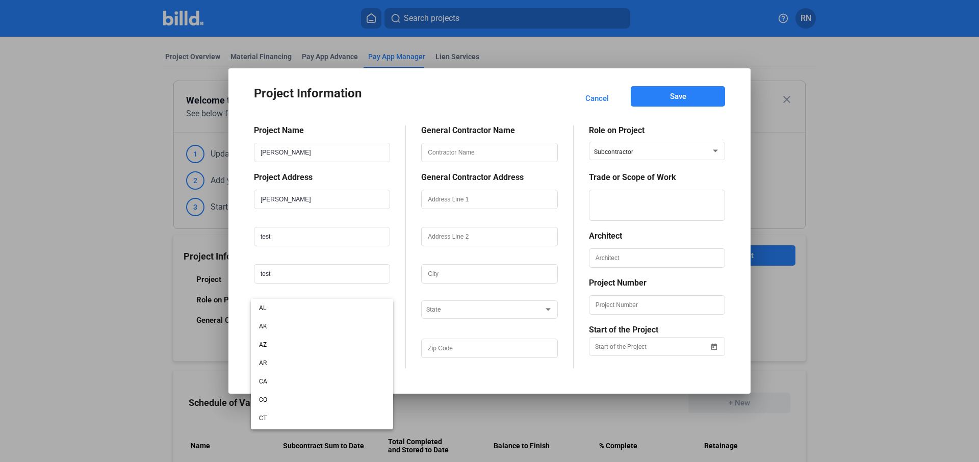
scroll to position [640, 0]
click at [286, 344] on span "PA" at bounding box center [322, 347] width 126 height 18
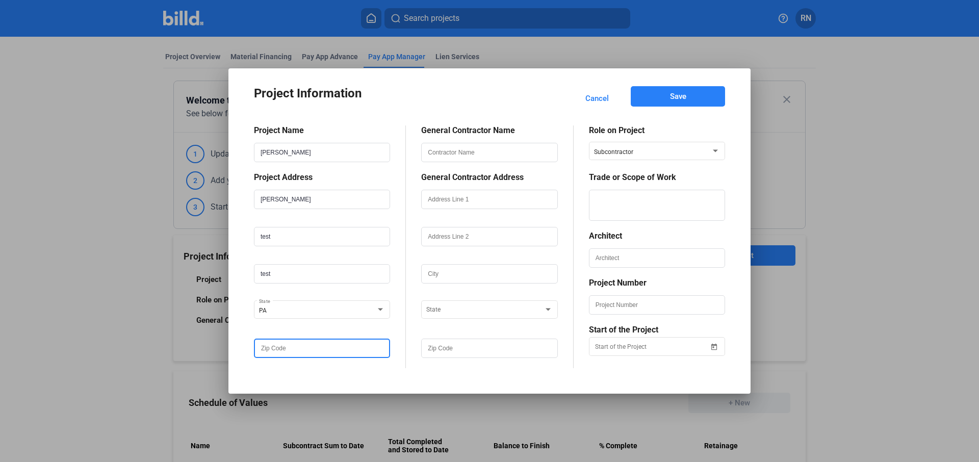
click at [286, 347] on input "text" at bounding box center [322, 348] width 134 height 17
type input "33333"
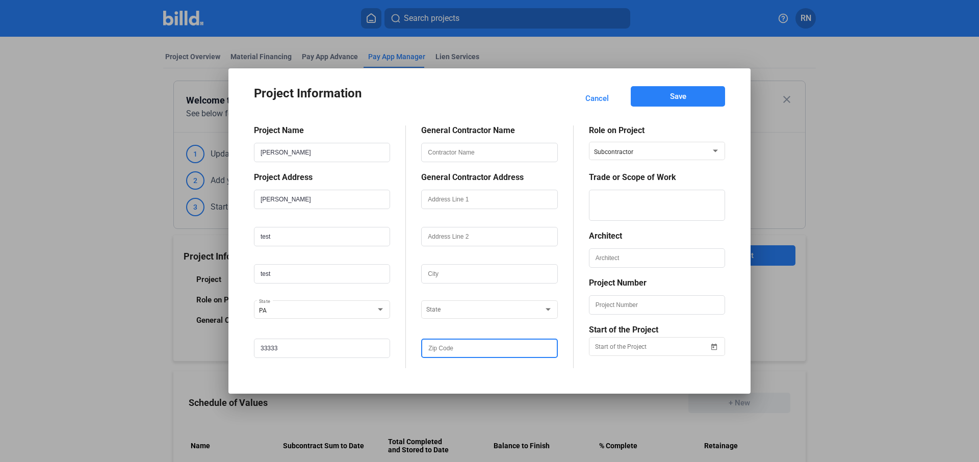
click at [479, 348] on input "text" at bounding box center [489, 348] width 134 height 17
type input "33333"
click at [441, 318] on div "State" at bounding box center [489, 308] width 126 height 20
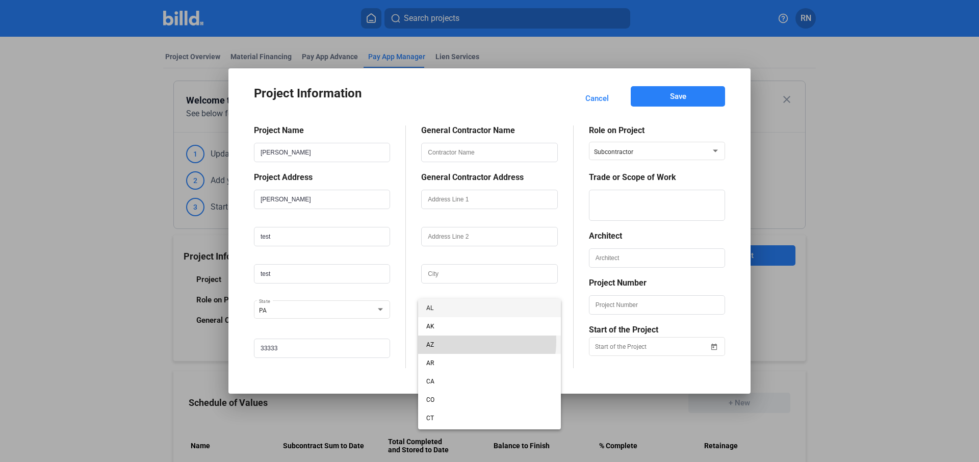
click at [456, 341] on span "AZ" at bounding box center [489, 345] width 126 height 18
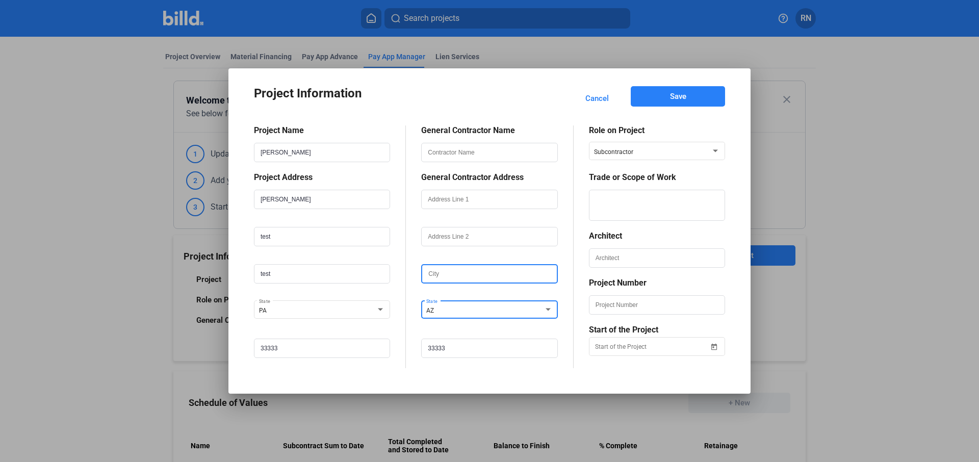
click at [468, 272] on input "text" at bounding box center [489, 273] width 134 height 17
type input "test"
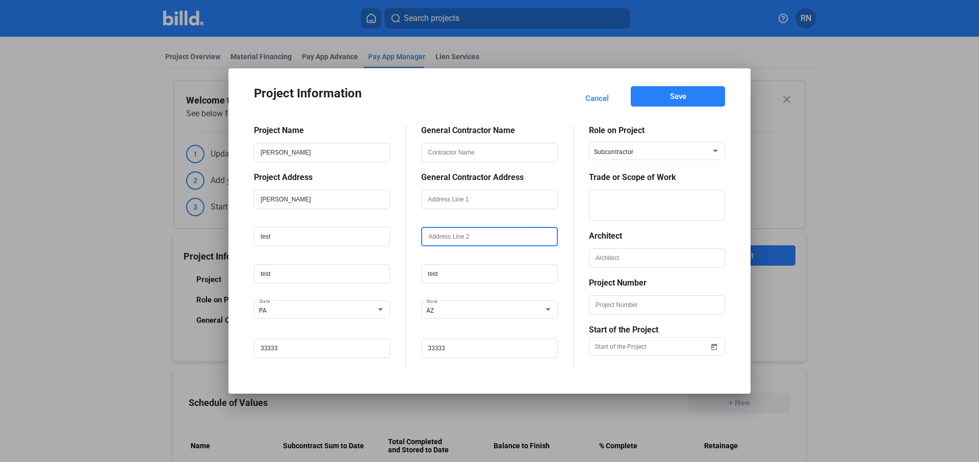
click at [460, 239] on input "text" at bounding box center [489, 236] width 134 height 17
type input "test"
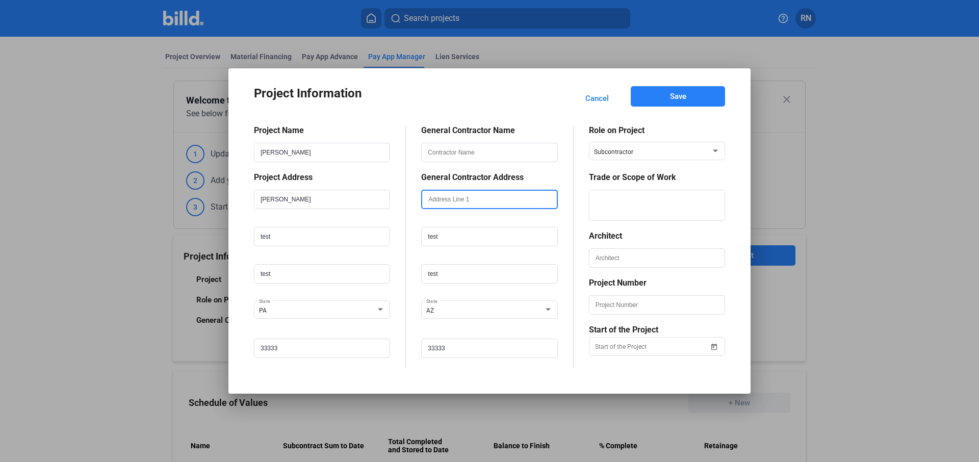
click at [460, 197] on input "text" at bounding box center [489, 199] width 134 height 17
type input "test"
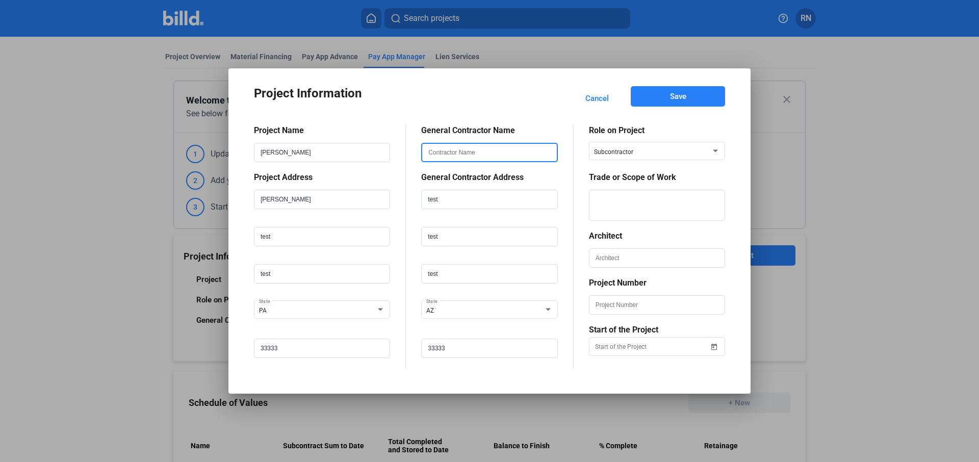
click at [467, 158] on input "text" at bounding box center [489, 152] width 134 height 17
type input "test"
click at [680, 202] on textarea at bounding box center [657, 205] width 134 height 31
type textarea "test"
click at [634, 259] on input "text" at bounding box center [657, 257] width 134 height 17
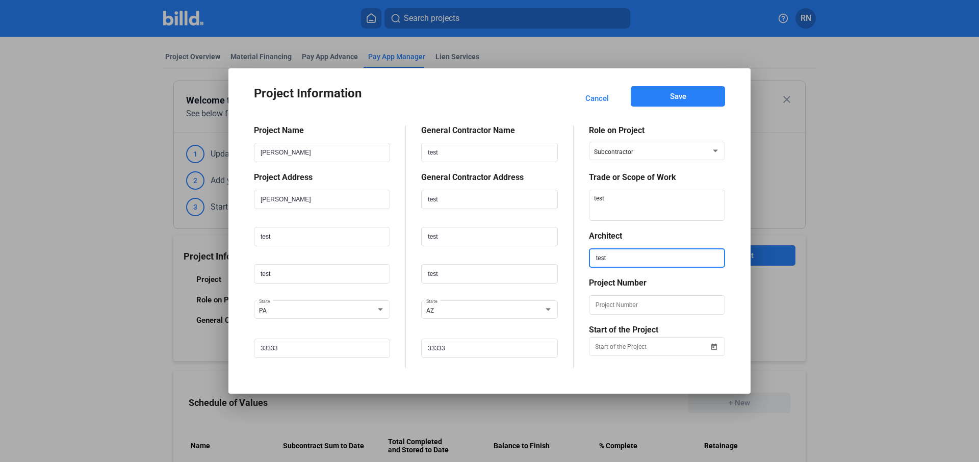
type input "test"
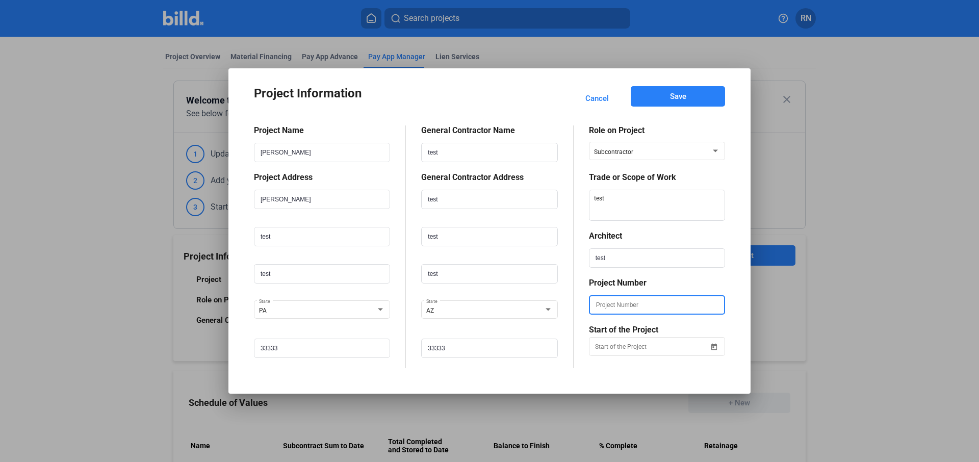
click at [629, 305] on input "text" at bounding box center [657, 304] width 134 height 17
type input "t"
type input "23"
click at [610, 355] on div at bounding box center [652, 347] width 114 height 18
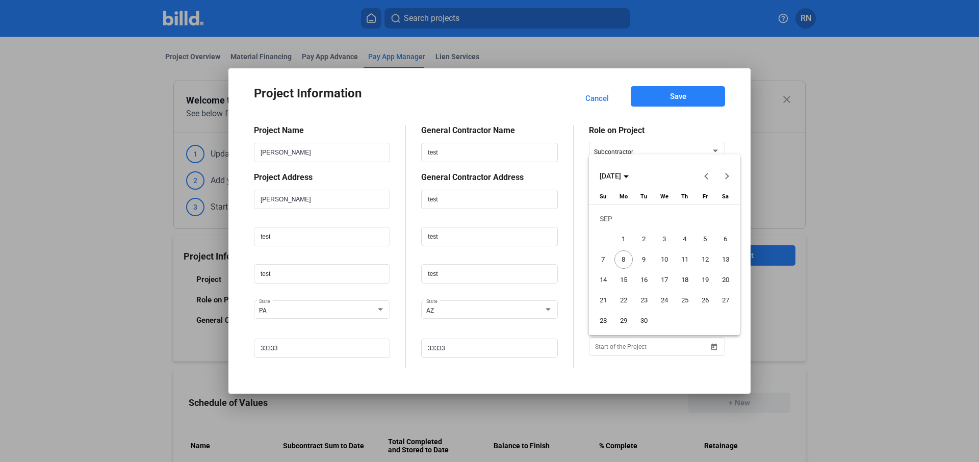
click at [611, 347] on div at bounding box center [489, 231] width 979 height 462
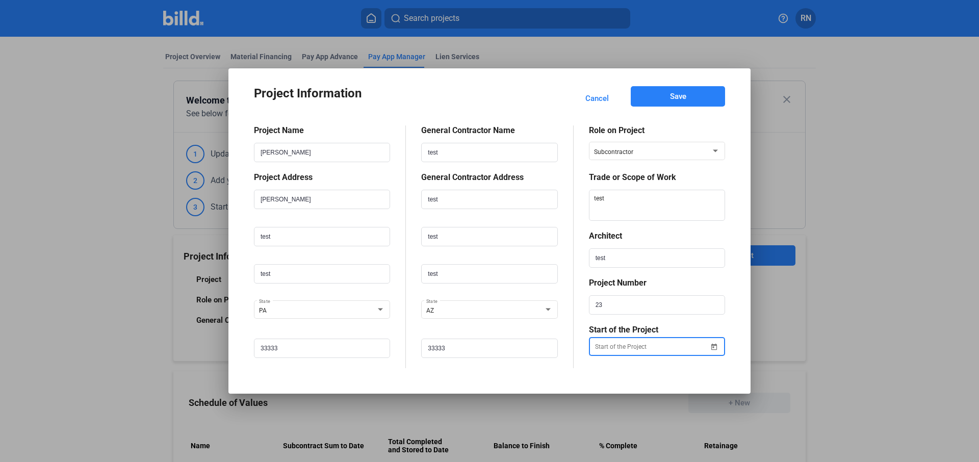
click at [621, 342] on input at bounding box center [652, 347] width 114 height 12
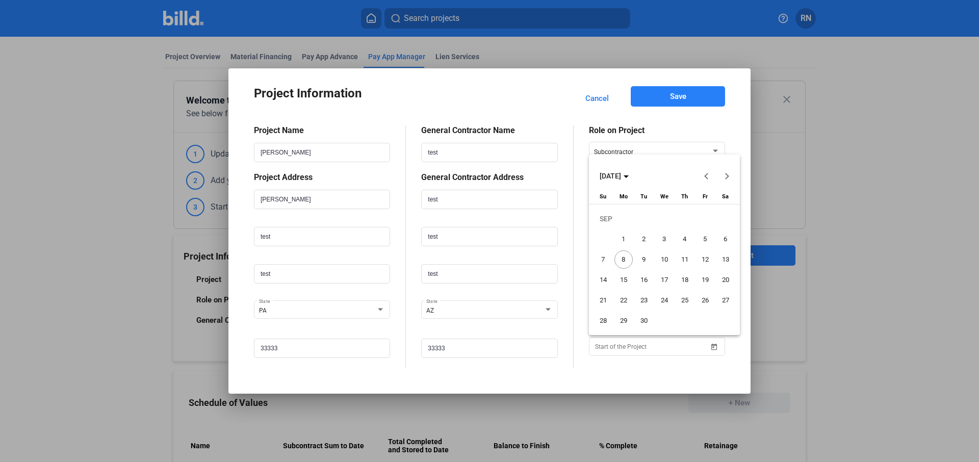
click at [624, 296] on span "22" at bounding box center [623, 300] width 18 height 18
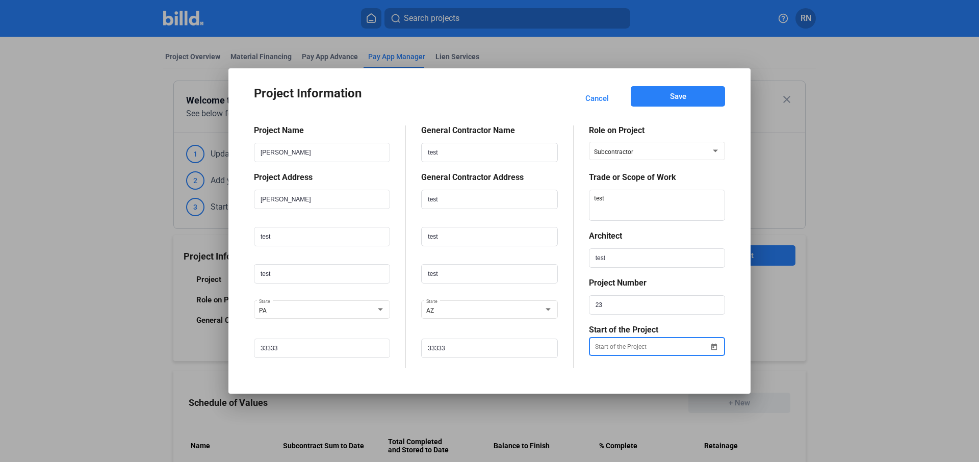
click at [652, 88] on button "Save" at bounding box center [678, 96] width 94 height 20
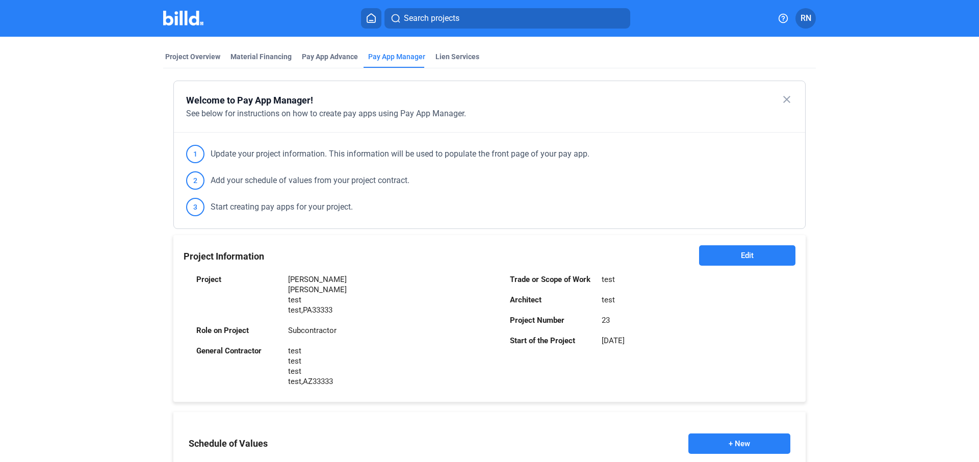
scroll to position [163, 0]
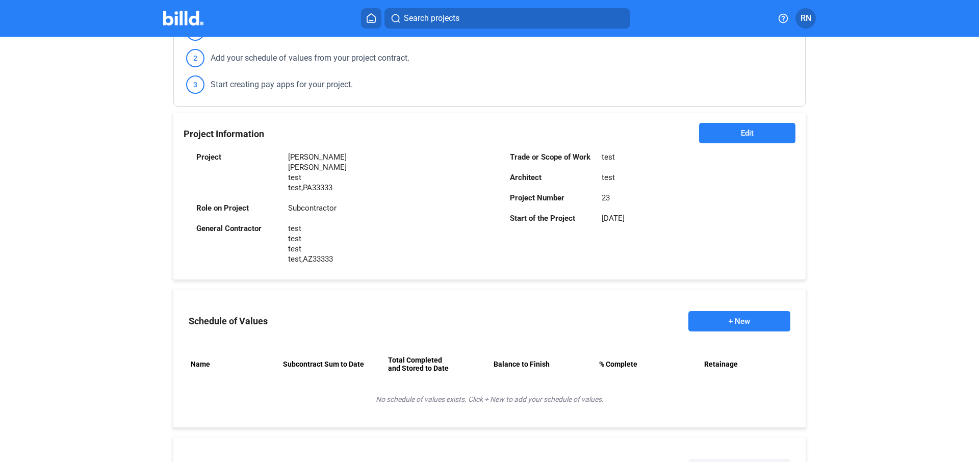
click at [729, 324] on button "+ New" at bounding box center [739, 321] width 102 height 20
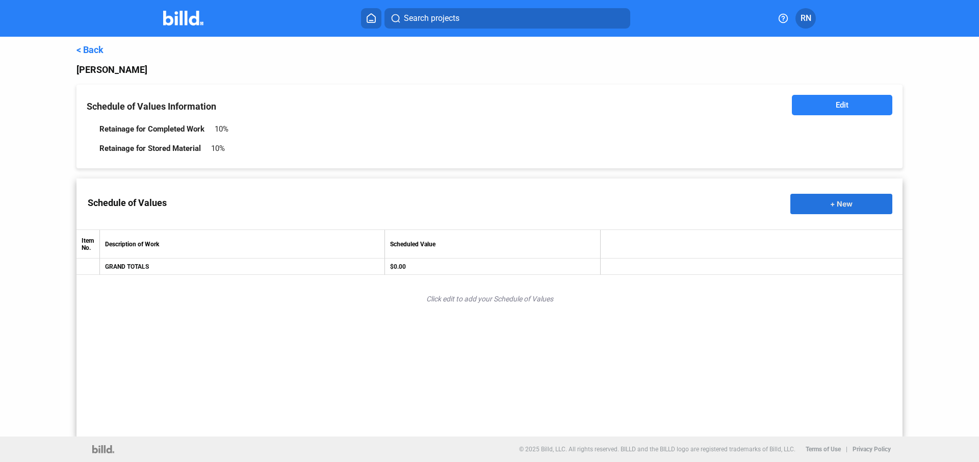
click at [817, 196] on button "+ New" at bounding box center [841, 204] width 102 height 20
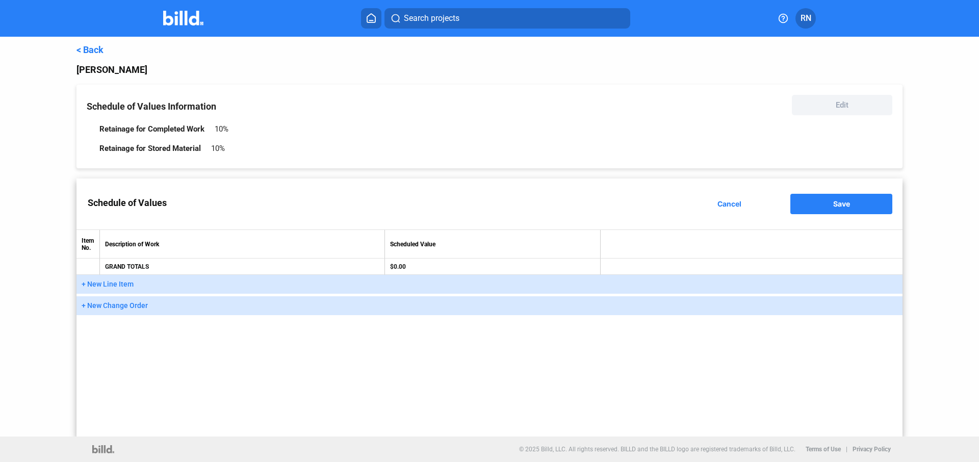
click at [189, 286] on button "+ New Line Item" at bounding box center [489, 284] width 826 height 19
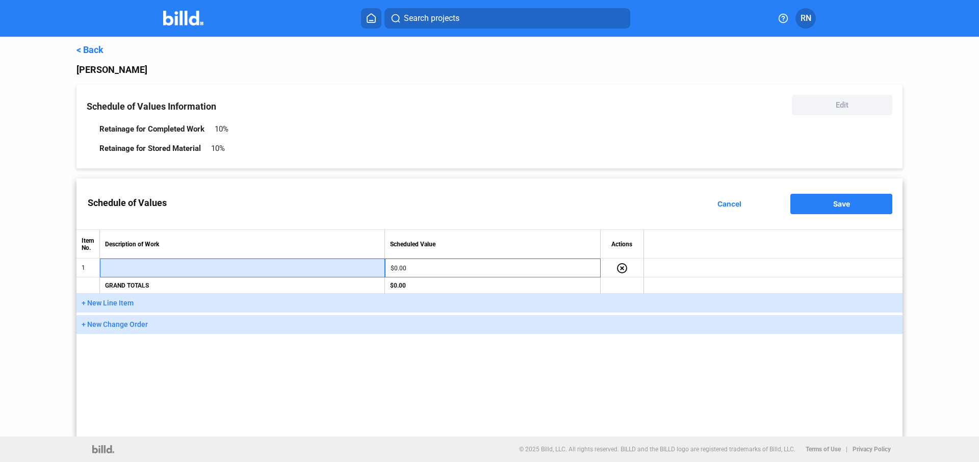
click at [189, 266] on input "text" at bounding box center [242, 268] width 273 height 15
type input "f"
type input "roofing materials"
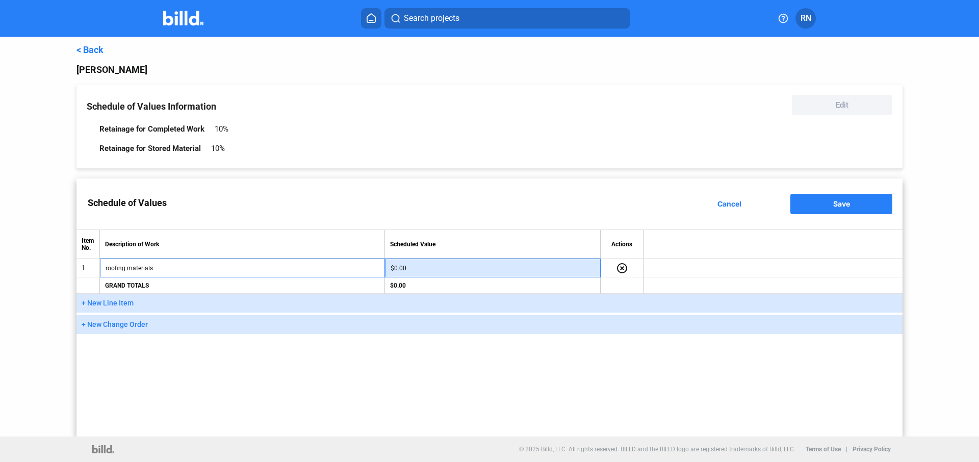
click at [422, 266] on input "$0.00" at bounding box center [493, 268] width 204 height 15
type input "0"
type input "50,000"
click at [129, 302] on span "+ New Line Item" at bounding box center [108, 303] width 52 height 8
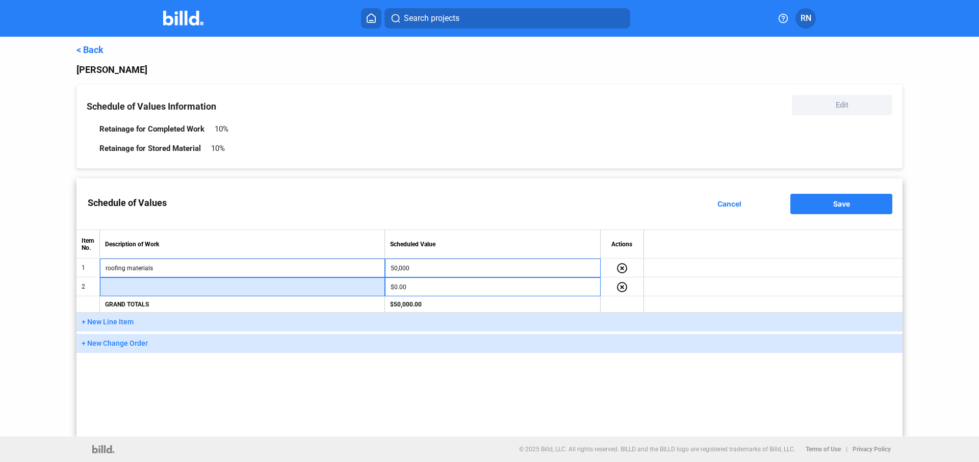
click at [148, 291] on input "text" at bounding box center [242, 286] width 273 height 15
type input "labor"
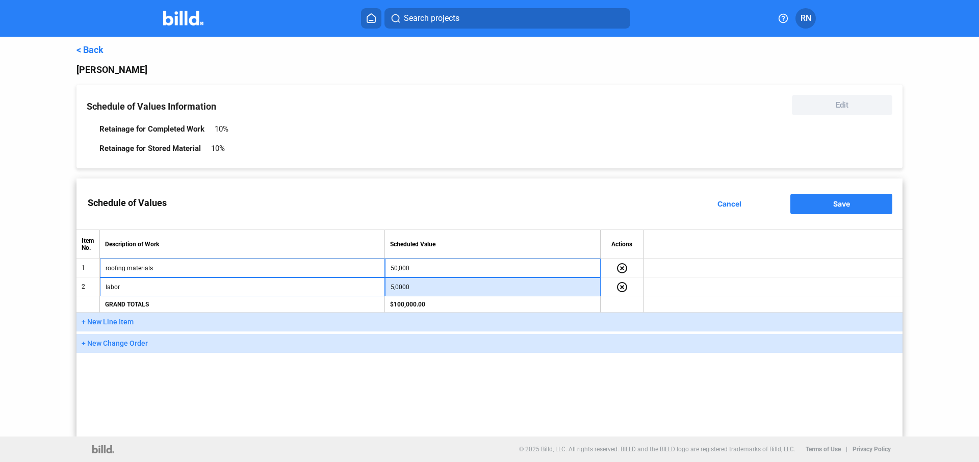
type input "50,000"
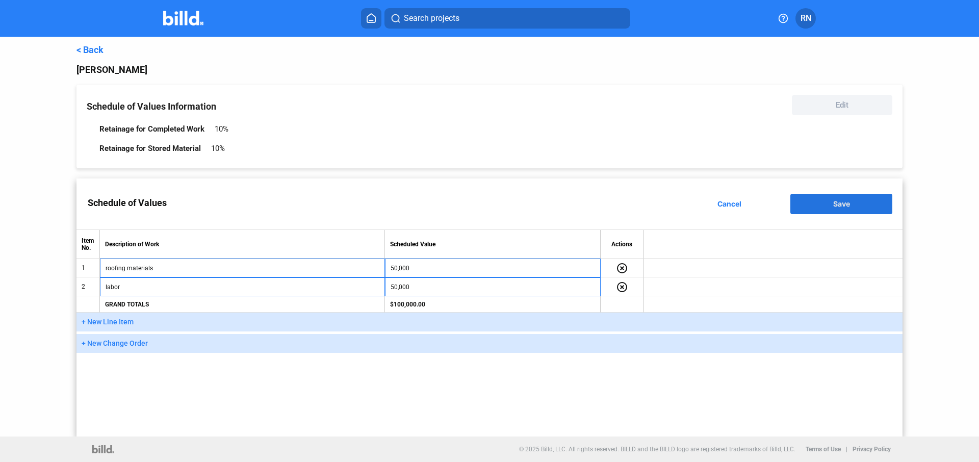
click at [832, 198] on button "Save" at bounding box center [841, 204] width 102 height 20
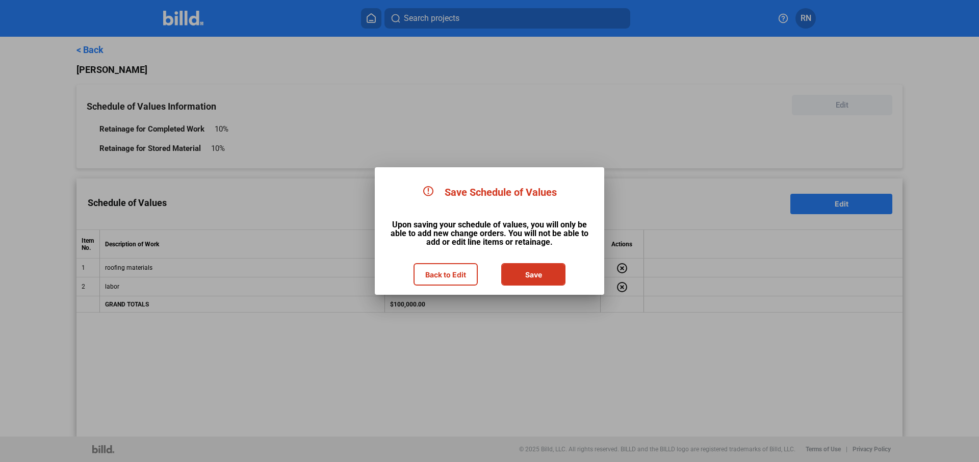
click at [544, 269] on button "Save" at bounding box center [533, 274] width 62 height 20
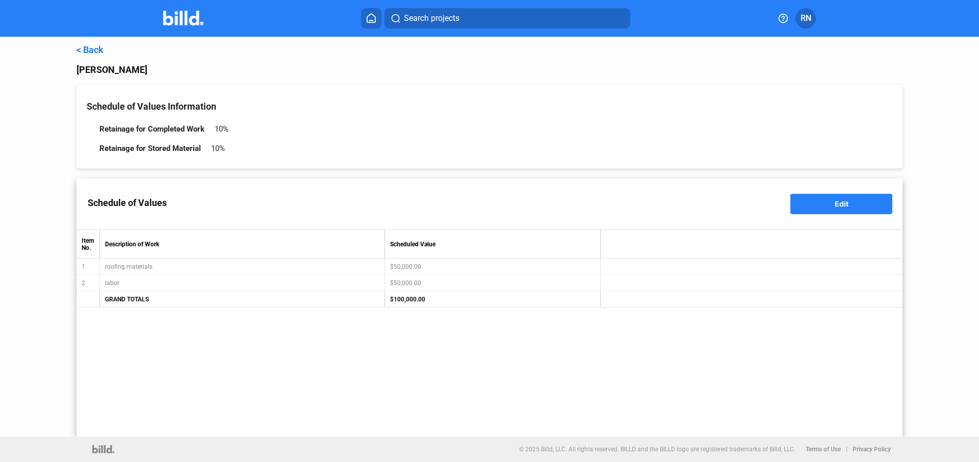
click at [87, 48] on link "< Back" at bounding box center [89, 49] width 27 height 11
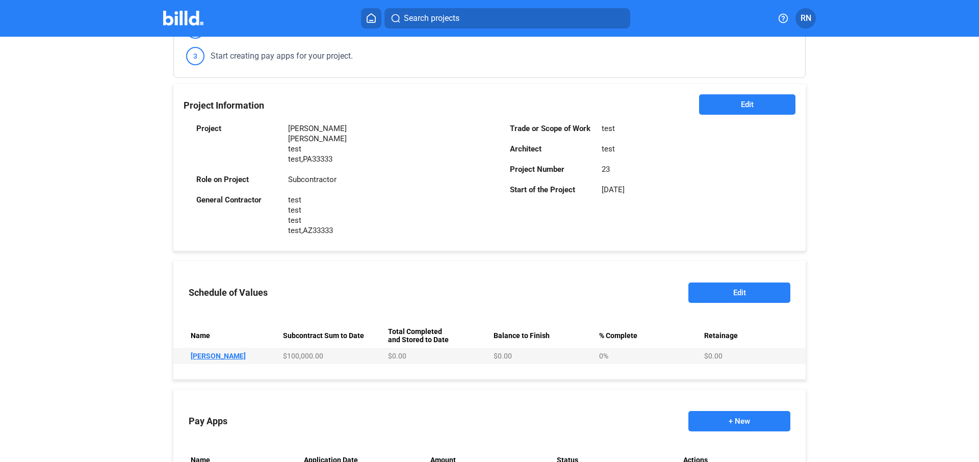
scroll to position [297, 0]
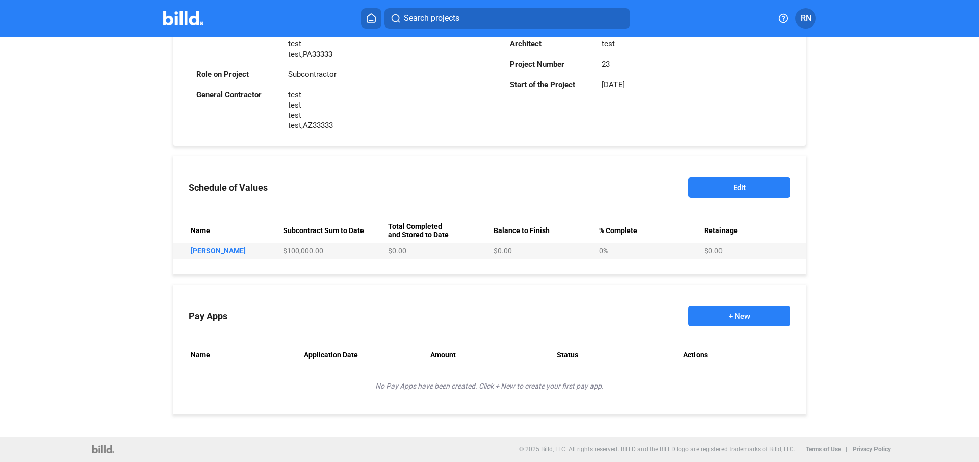
click at [734, 307] on button "+ New" at bounding box center [739, 316] width 102 height 20
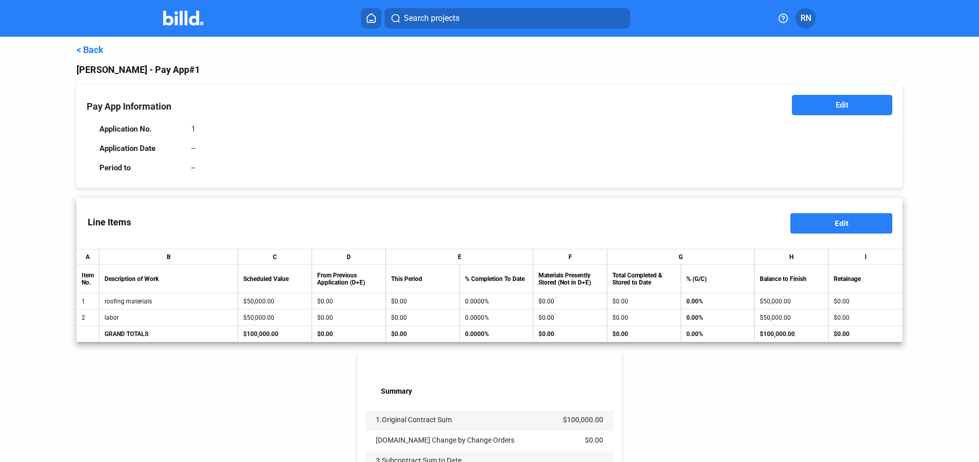
click at [95, 52] on link "< Back" at bounding box center [89, 49] width 27 height 11
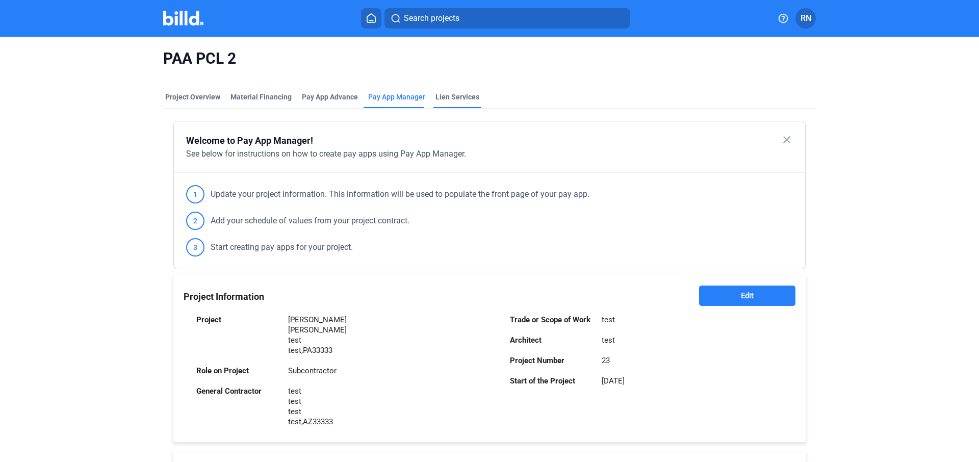
click at [451, 97] on div "Lien Services" at bounding box center [457, 97] width 44 height 10
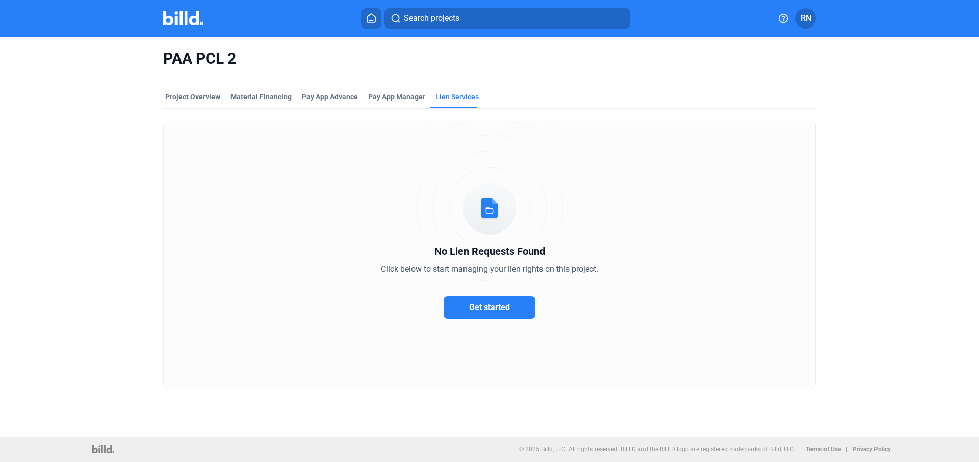
click at [490, 302] on span "Get started" at bounding box center [489, 307] width 41 height 10
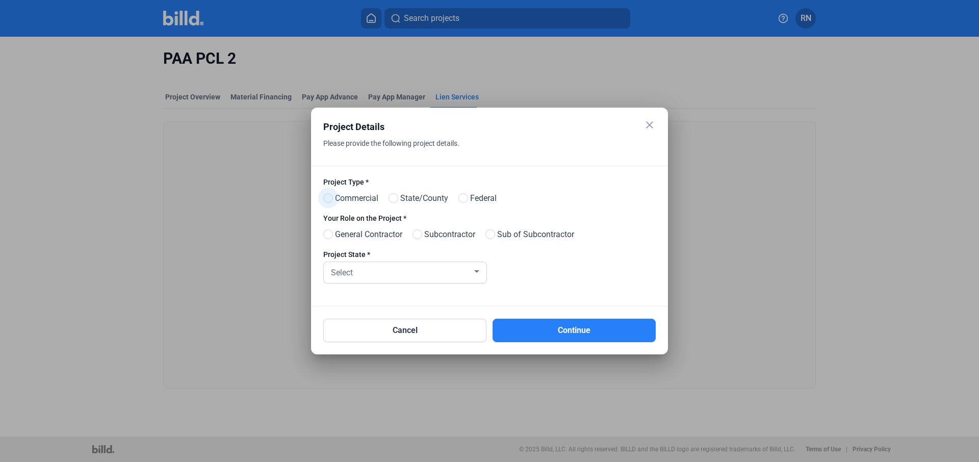
click at [330, 199] on span at bounding box center [328, 198] width 10 height 10
click at [330, 199] on input "Commercial" at bounding box center [327, 199] width 8 height 8
radio input "true"
click at [422, 236] on span at bounding box center [418, 234] width 10 height 10
click at [420, 236] on input "Subcontractor" at bounding box center [417, 235] width 8 height 8
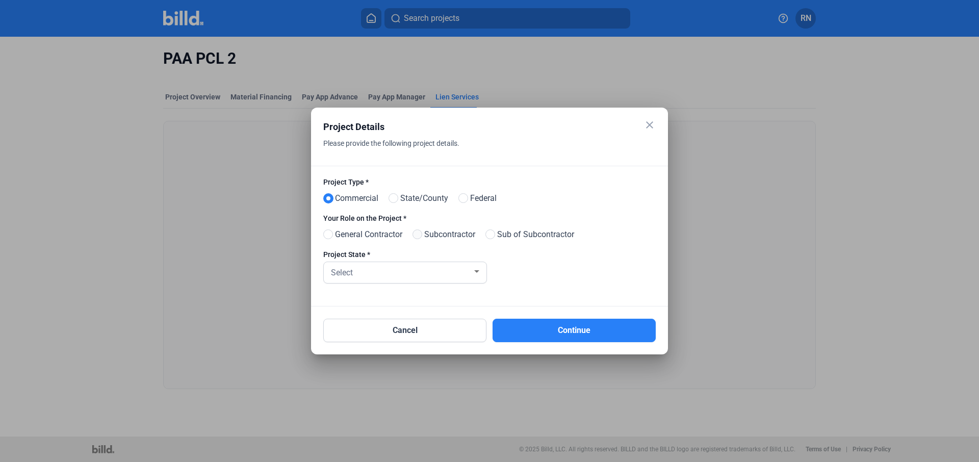
radio input "true"
click at [423, 272] on div "Select" at bounding box center [400, 272] width 143 height 14
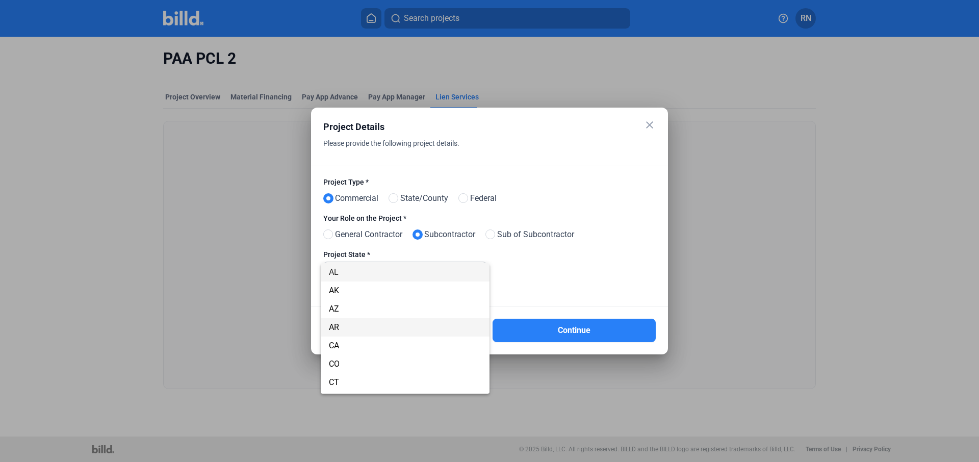
click at [404, 334] on span "AR" at bounding box center [405, 327] width 152 height 18
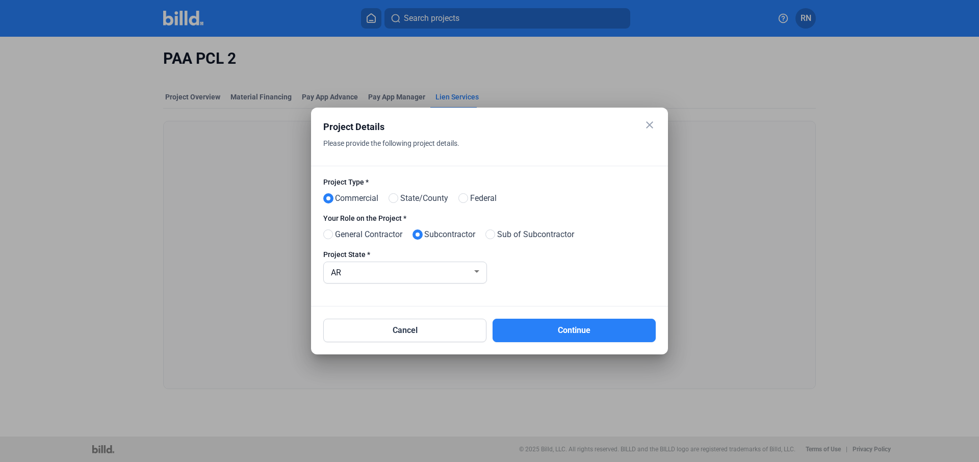
click at [539, 351] on mat-dialog-container "close Project Details Please provide the following project details. Project Typ…" at bounding box center [489, 231] width 357 height 247
click at [549, 332] on button "Continue" at bounding box center [574, 330] width 163 height 23
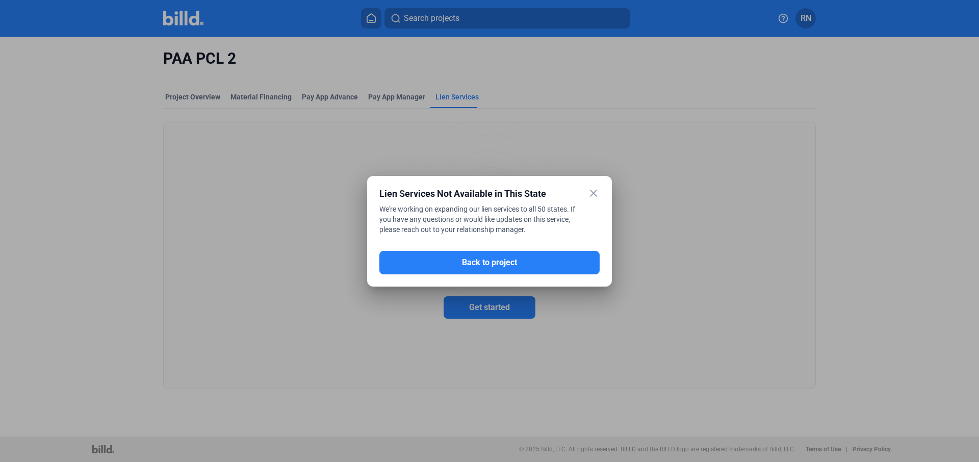
click at [541, 275] on mat-dialog-container "close Lien Services Not Available in This State We're working on expanding our …" at bounding box center [489, 231] width 245 height 111
click at [594, 188] on mat-icon "close" at bounding box center [593, 193] width 12 height 12
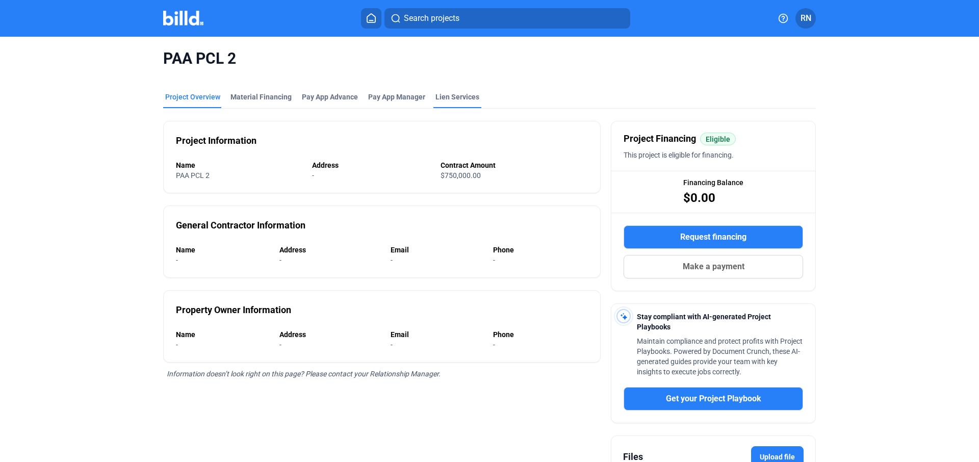
click at [440, 95] on div "Lien Services" at bounding box center [457, 97] width 44 height 10
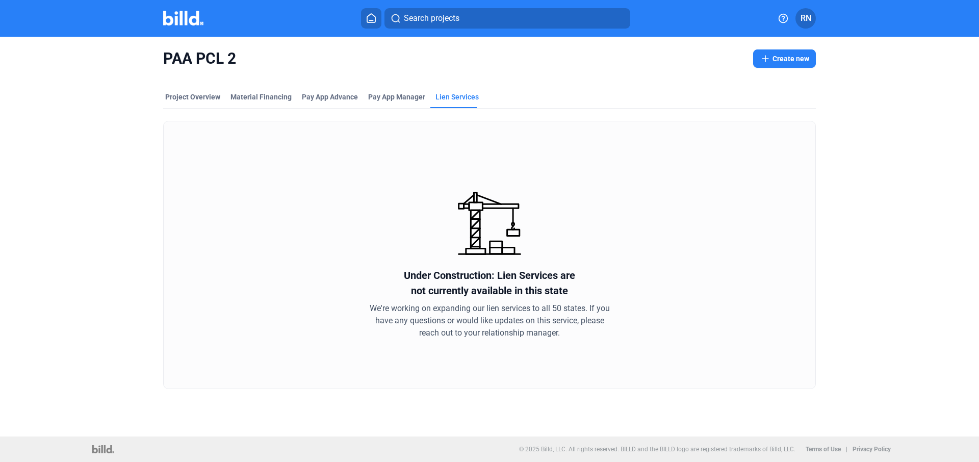
click at [365, 18] on home-icon at bounding box center [371, 18] width 12 height 10
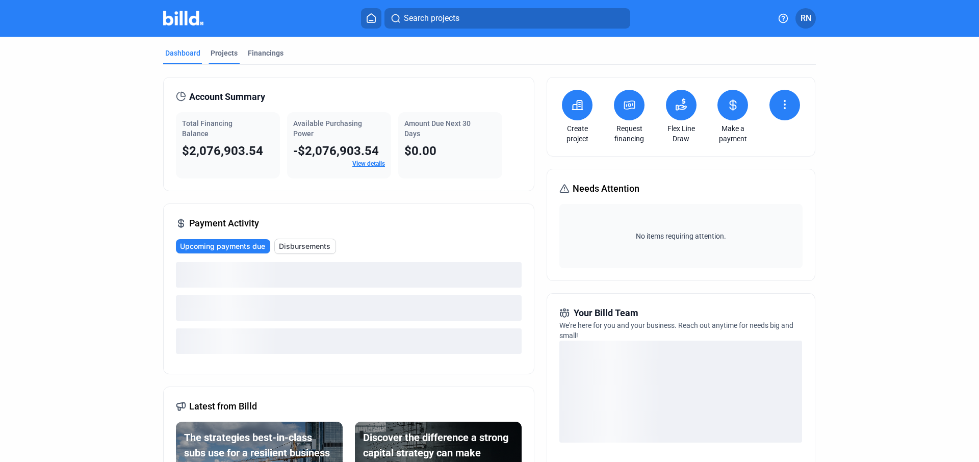
click at [230, 55] on div "Projects" at bounding box center [224, 53] width 27 height 10
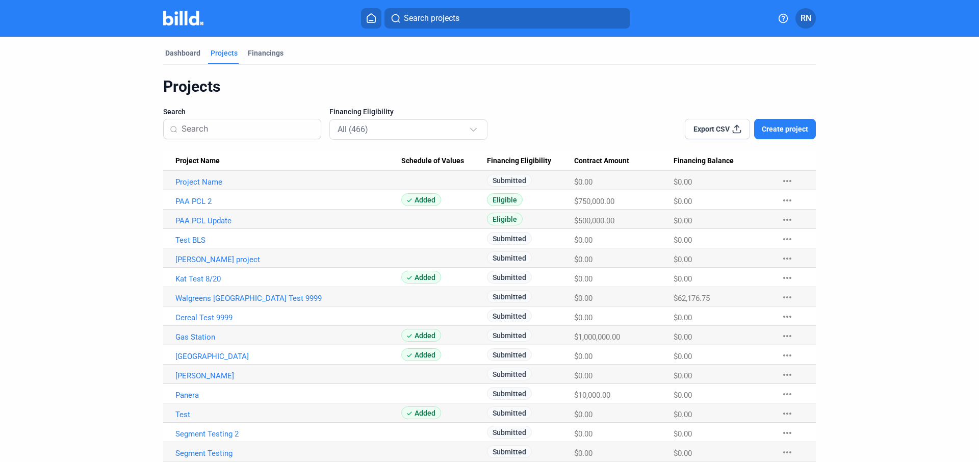
click at [368, 19] on icon at bounding box center [371, 18] width 10 height 10
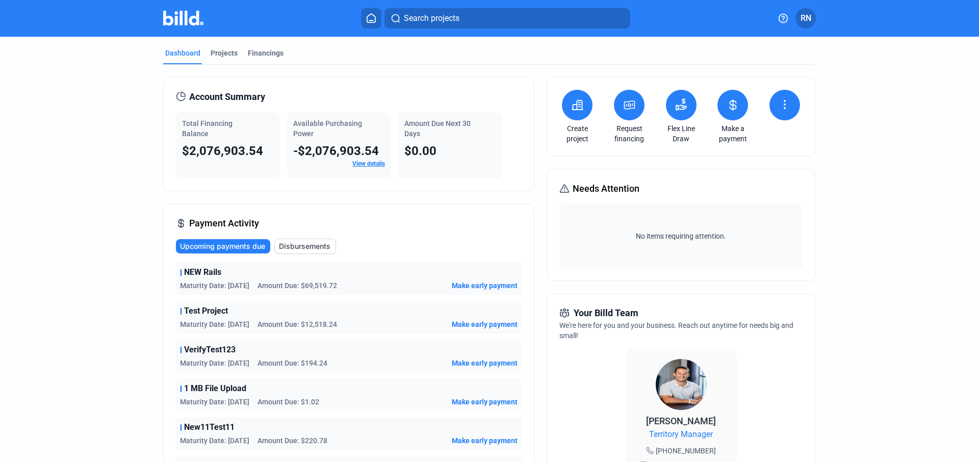
click at [733, 102] on icon at bounding box center [733, 105] width 13 height 12
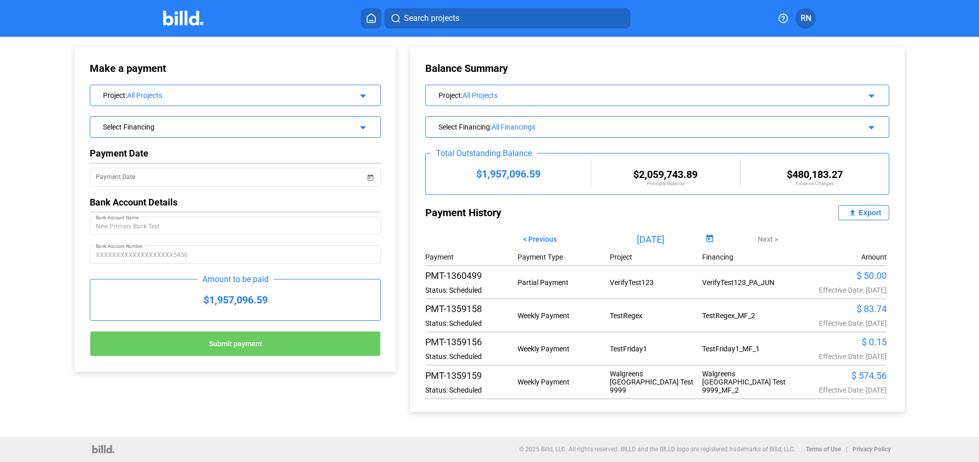
click at [218, 95] on div "All Projects" at bounding box center [234, 95] width 214 height 8
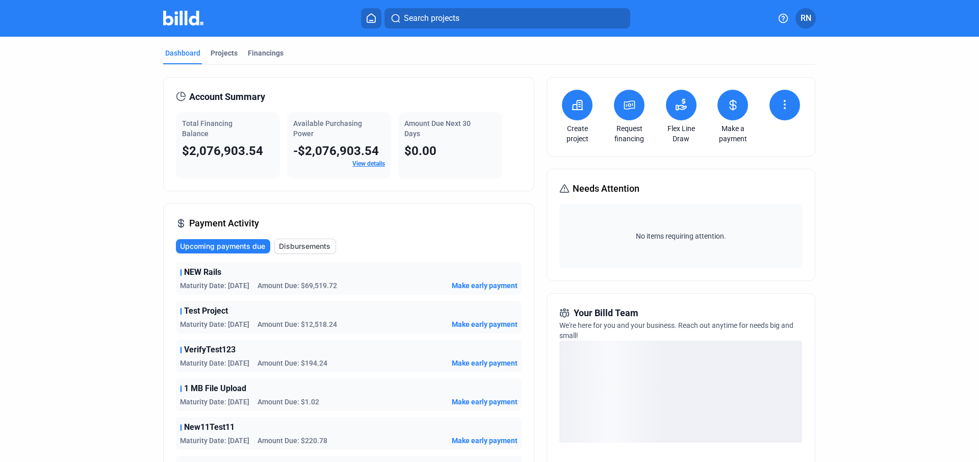
click at [780, 113] on button at bounding box center [784, 105] width 31 height 31
click at [748, 157] on span "Request waiver" at bounding box center [761, 157] width 48 height 10
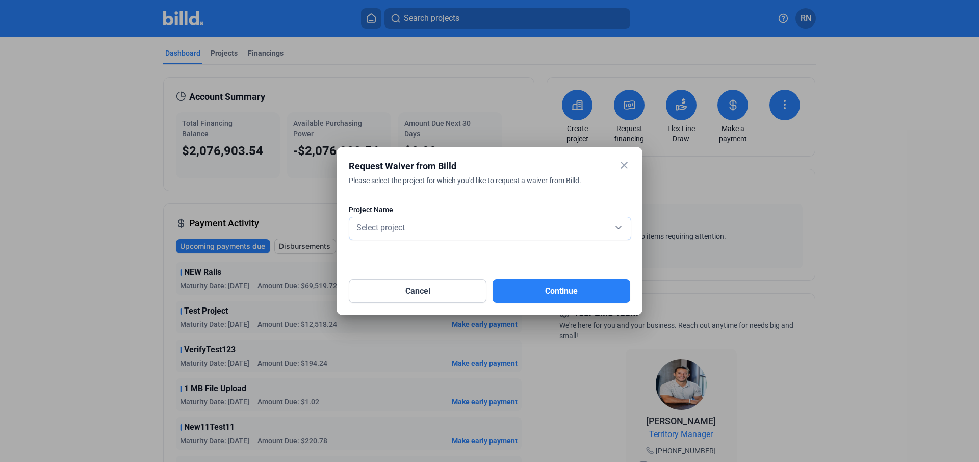
click at [523, 235] on div "Select project" at bounding box center [489, 228] width 271 height 22
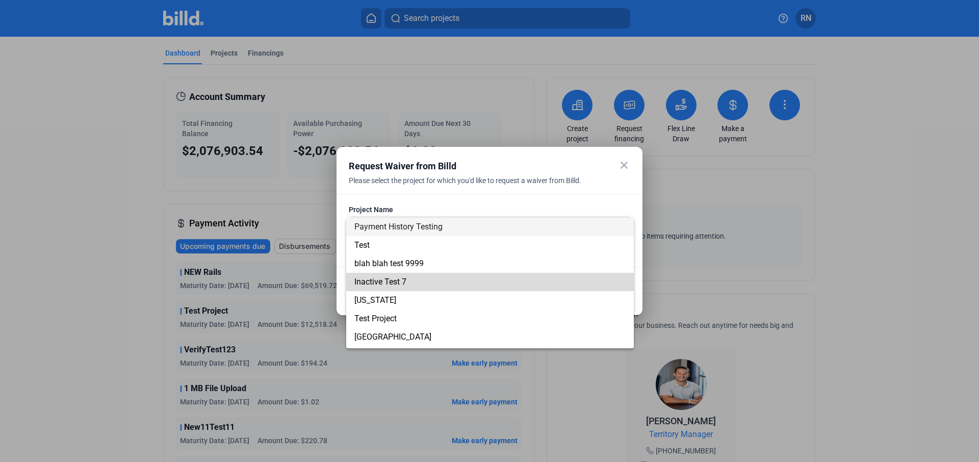
click at [505, 278] on span "Inactive Test 7" at bounding box center [489, 282] width 271 height 18
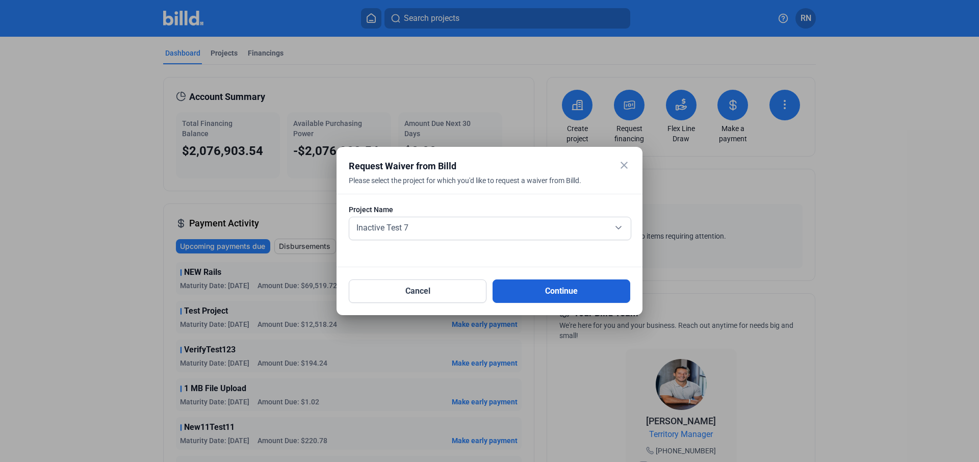
click at [520, 288] on button "Continue" at bounding box center [562, 290] width 138 height 23
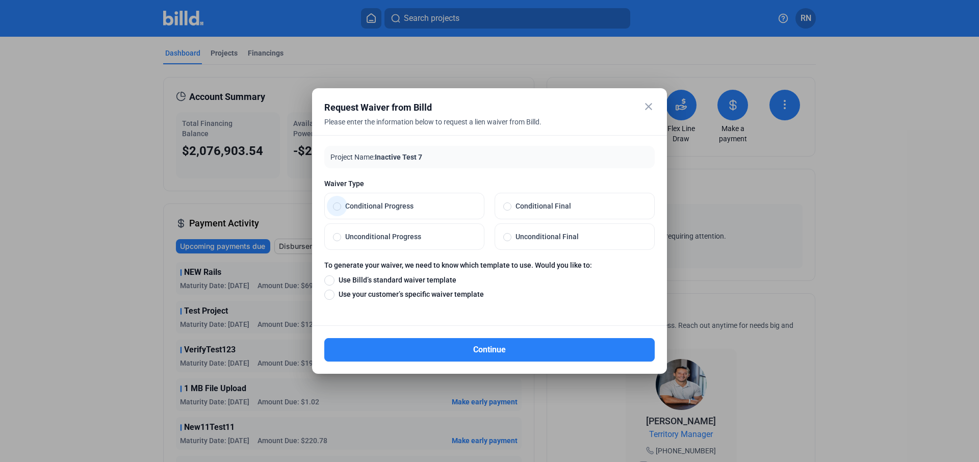
click at [422, 204] on span "Conditional Progress" at bounding box center [408, 206] width 135 height 10
click at [341, 204] on input "Conditional Progress" at bounding box center [337, 205] width 8 height 9
radio input "true"
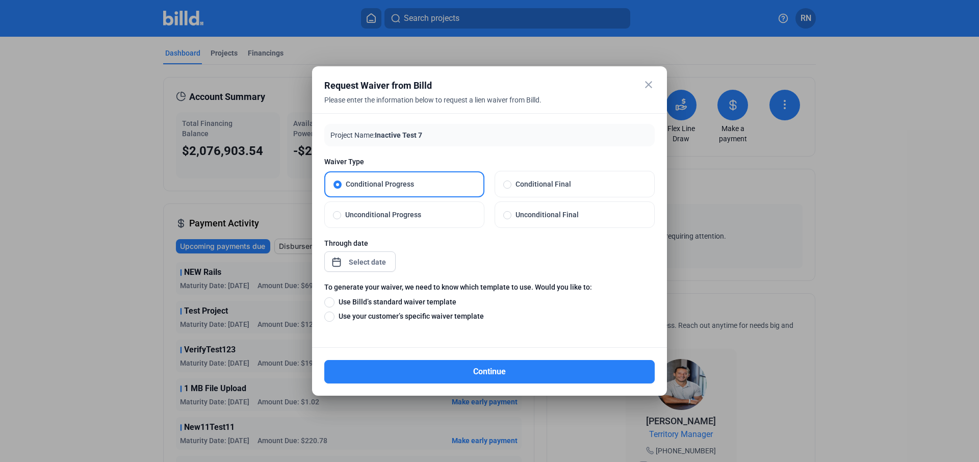
click at [375, 255] on div "close Request Waiver from Billd Please enter the information below to request a…" at bounding box center [489, 231] width 979 height 462
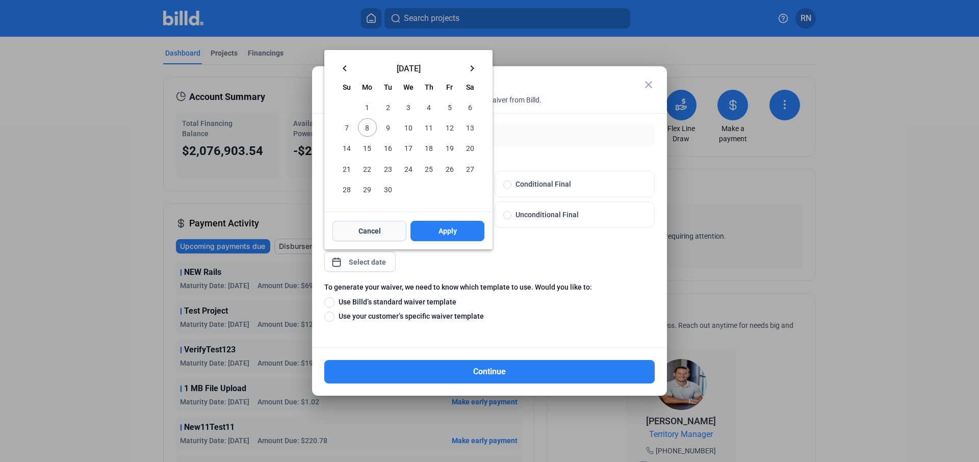
click at [390, 239] on button "Cancel" at bounding box center [369, 231] width 74 height 20
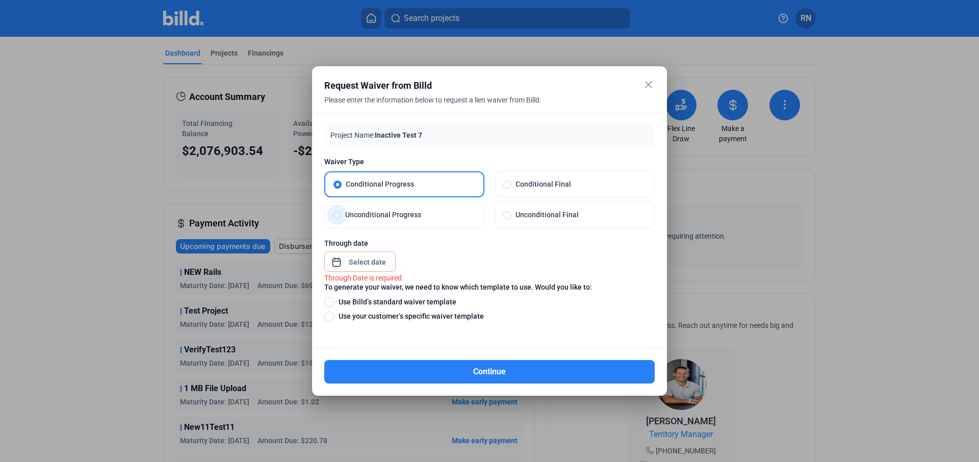
click at [402, 213] on span "Unconditional Progress" at bounding box center [408, 215] width 135 height 10
click at [341, 213] on input "Unconditional Progress" at bounding box center [337, 214] width 8 height 9
radio input "true"
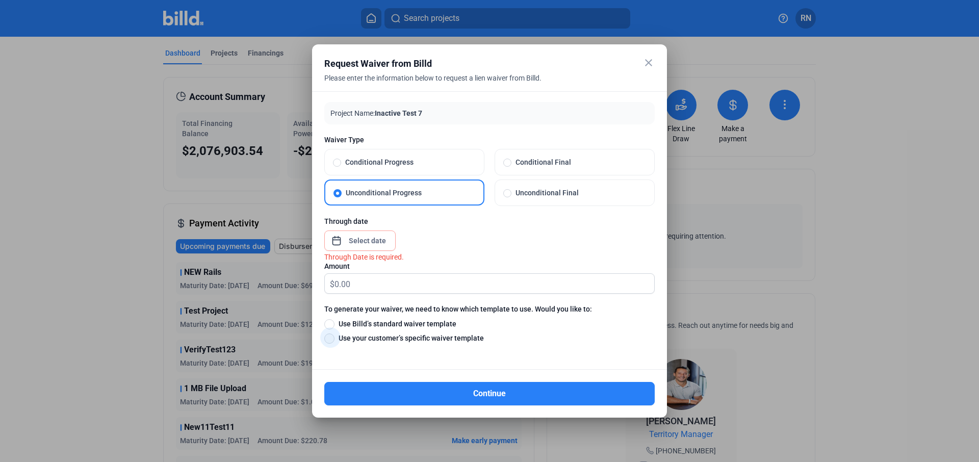
click at [331, 340] on span at bounding box center [329, 338] width 10 height 10
click at [331, 340] on input "Use your customer’s specific waiver template" at bounding box center [329, 337] width 10 height 11
radio input "true"
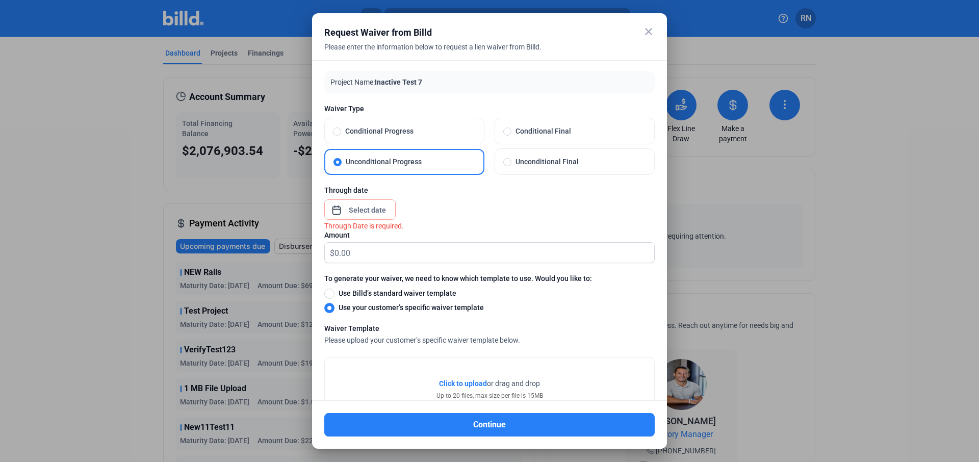
click at [645, 25] on mat-icon "close" at bounding box center [649, 31] width 12 height 12
